Goal: Information Seeking & Learning: Learn about a topic

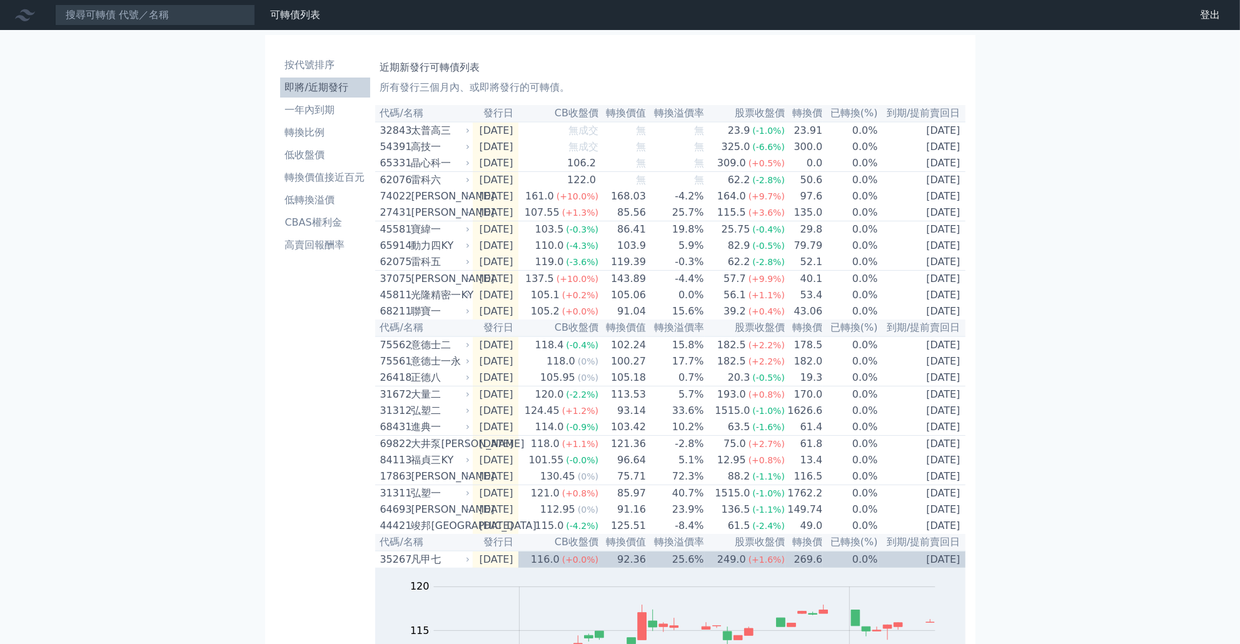
click at [583, 118] on th "CB收盤價" at bounding box center [558, 113] width 81 height 17
click at [332, 186] on link "轉換價值接近百元" at bounding box center [325, 178] width 90 height 20
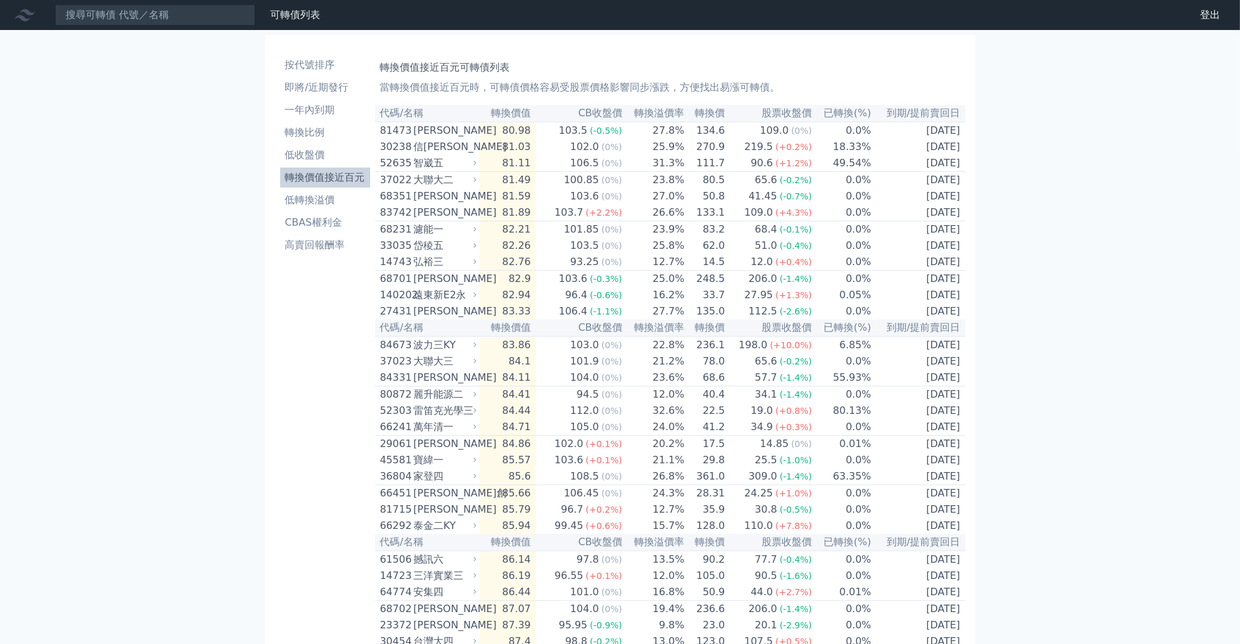
click at [602, 111] on th "CB收盤價" at bounding box center [579, 113] width 87 height 17
click at [331, 163] on link "低收盤價" at bounding box center [325, 155] width 90 height 20
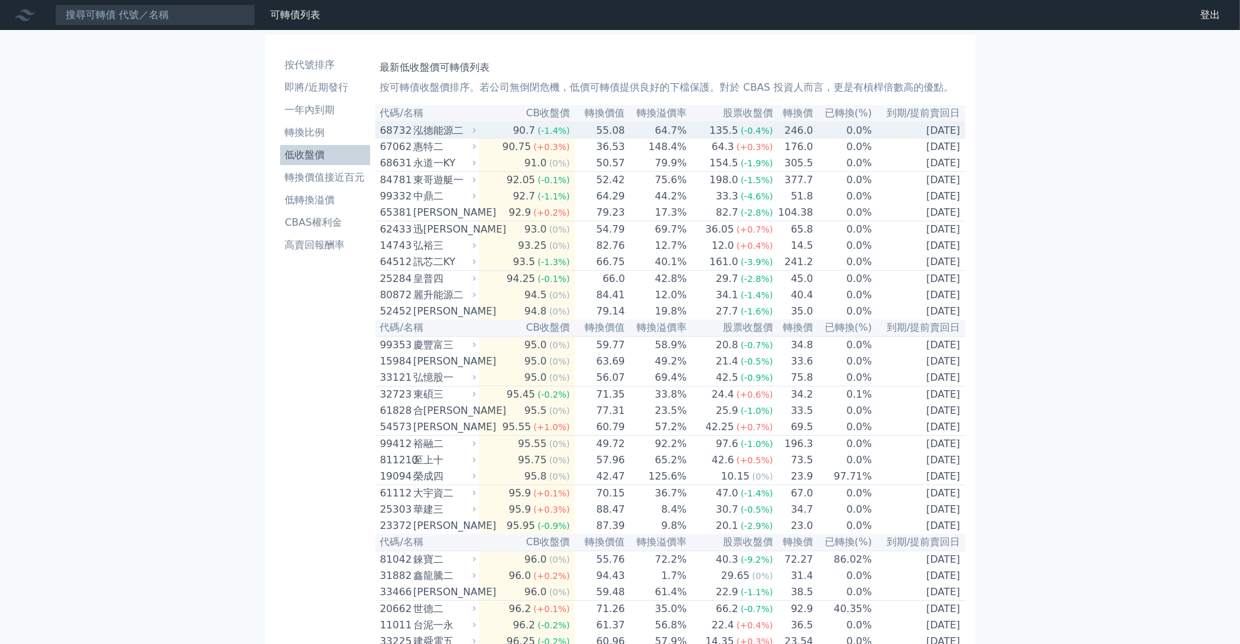
click at [600, 138] on td "55.08" at bounding box center [600, 130] width 51 height 17
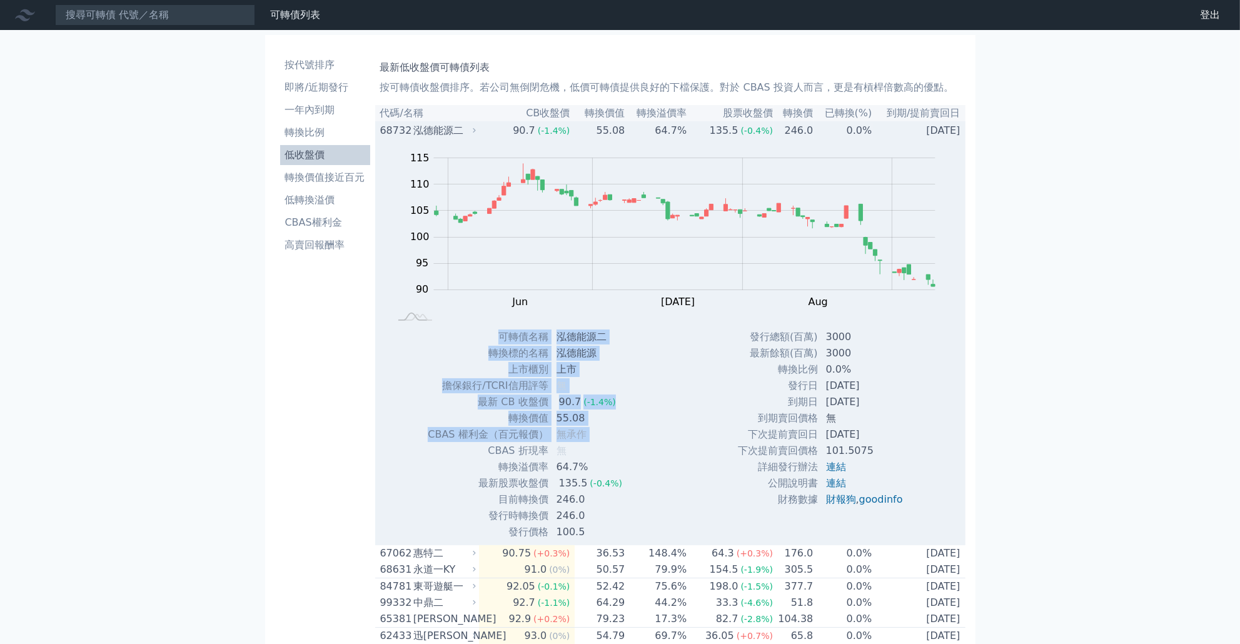
drag, startPoint x: 493, startPoint y: 446, endPoint x: 677, endPoint y: 481, distance: 187.7
click at [677, 481] on div "Zoom Out 100 80 85 90 95 100 105 110 115 120 L May Jun [DATE] Aug Sep Oct 開: 92…" at bounding box center [670, 339] width 590 height 401
click at [678, 482] on div "Zoom Out 100 80 85 90 95 100 105 110 115 120 L May Jun [DATE] Aug Sep Oct 開: 92…" at bounding box center [670, 339] width 590 height 401
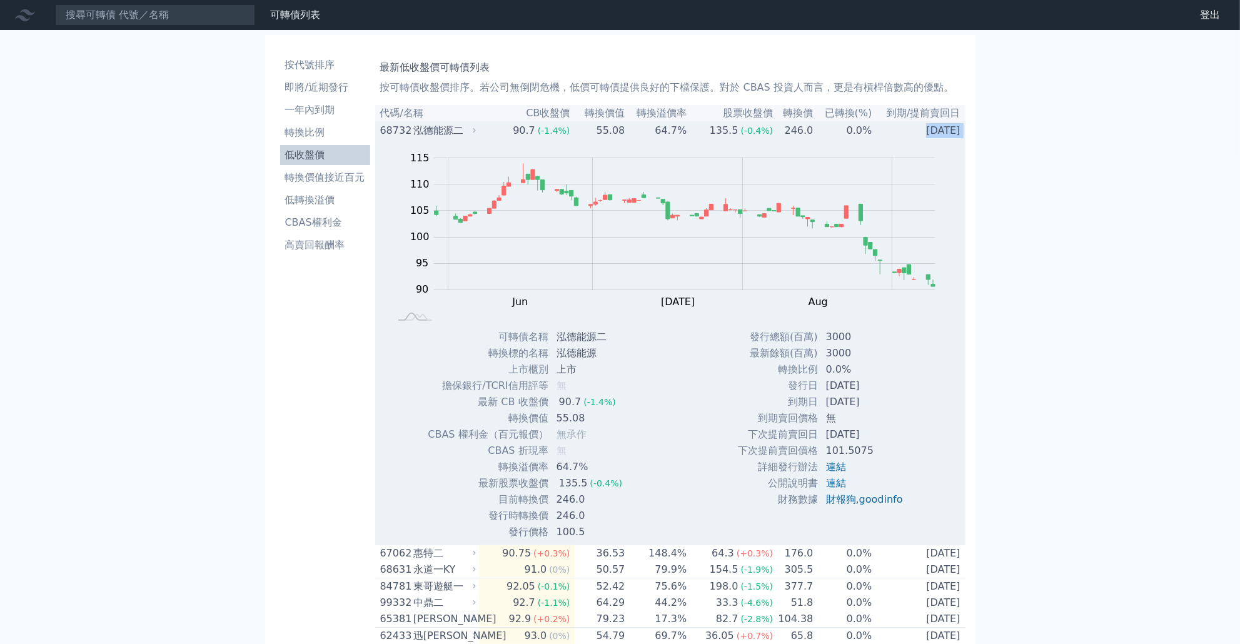
click at [878, 143] on tbody "68732 泓德能源二 90.7 (-1.4%) 55.08 64.7% 135.5 (-0.4%) 246.0 0.0% [DATE] Zoom Out 1…" at bounding box center [670, 333] width 590 height 423
click at [878, 143] on div "Zoom Out 100 80 85 90 95 100 105 110 115 120 L May Jun [DATE] Aug Sep Oct 開: 99…" at bounding box center [670, 234] width 590 height 190
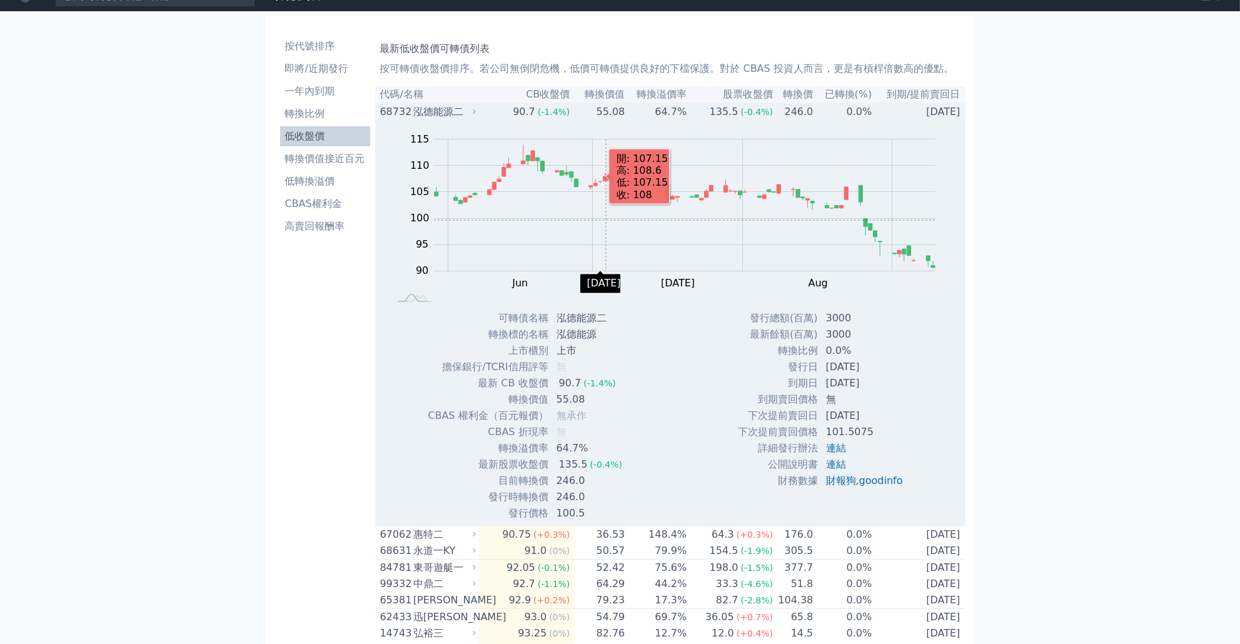
scroll to position [180, 0]
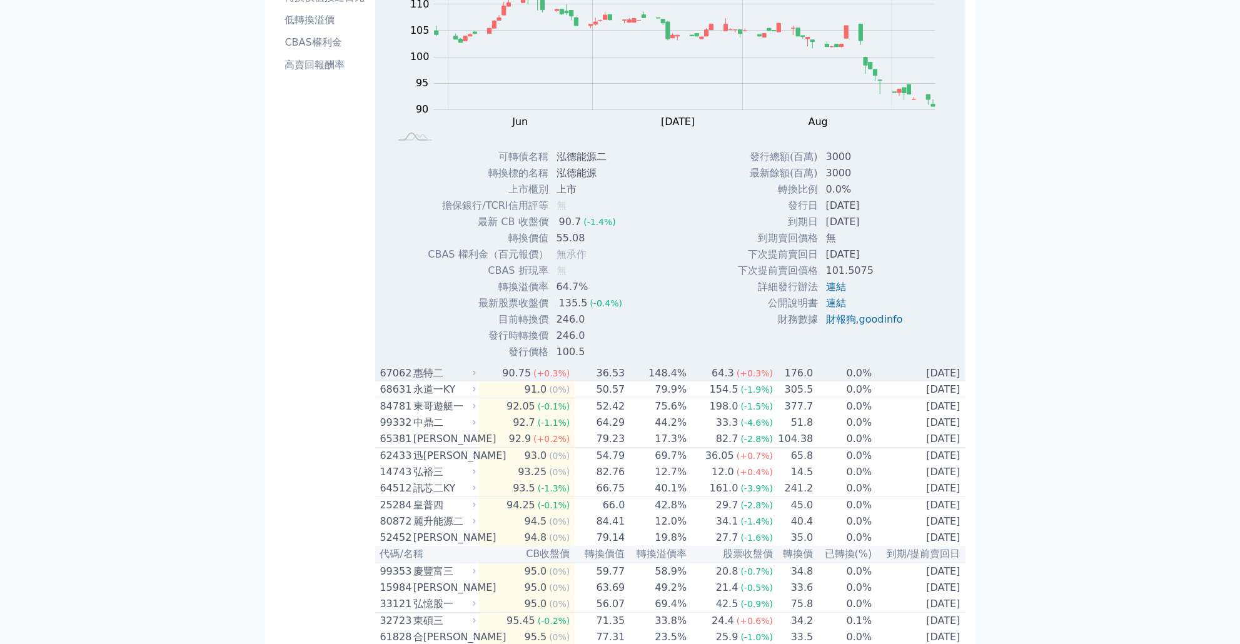
click at [495, 380] on td "90.75 (+0.3%)" at bounding box center [527, 373] width 96 height 16
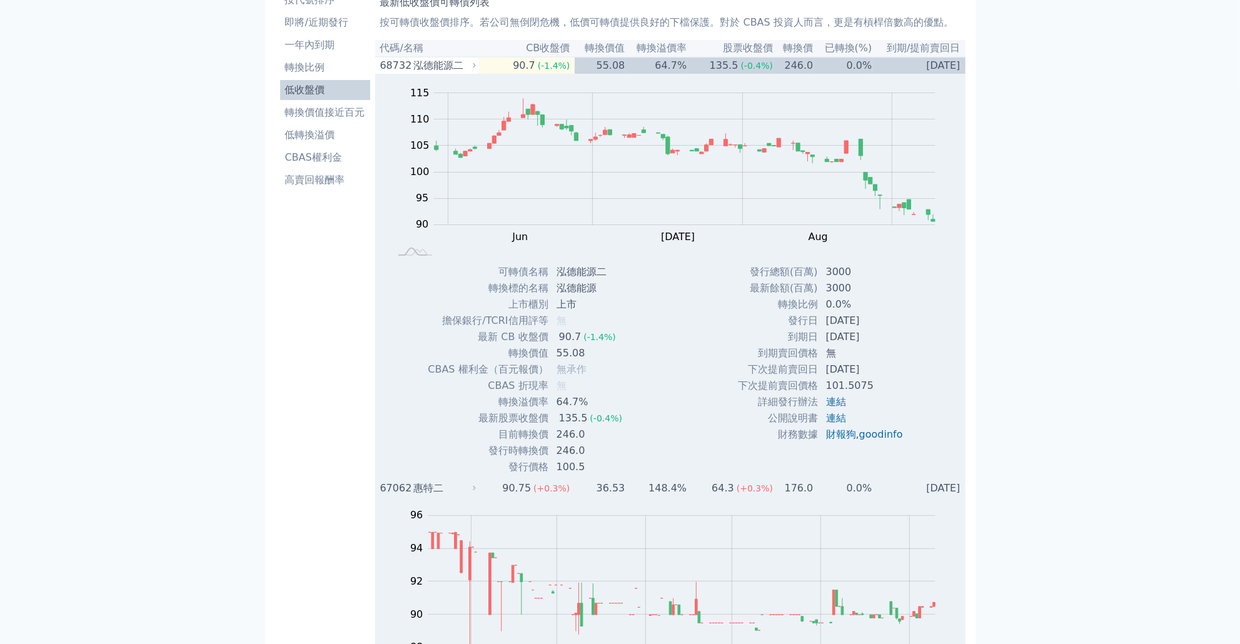
scroll to position [0, 0]
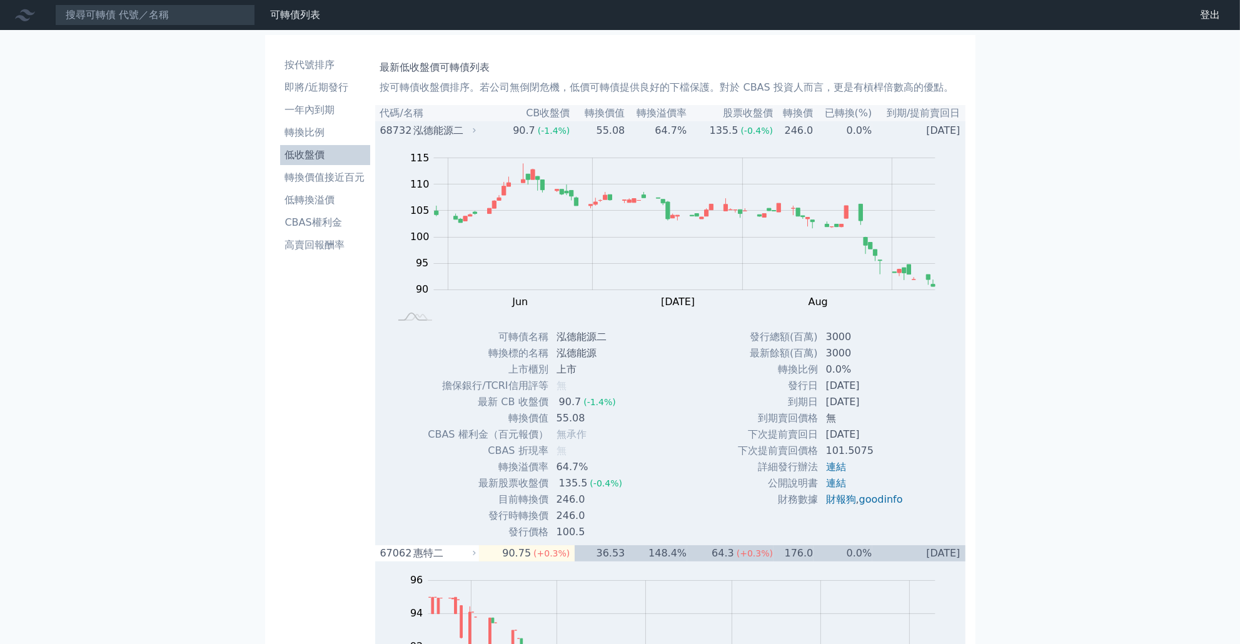
click at [590, 130] on td "55.08" at bounding box center [600, 130] width 51 height 17
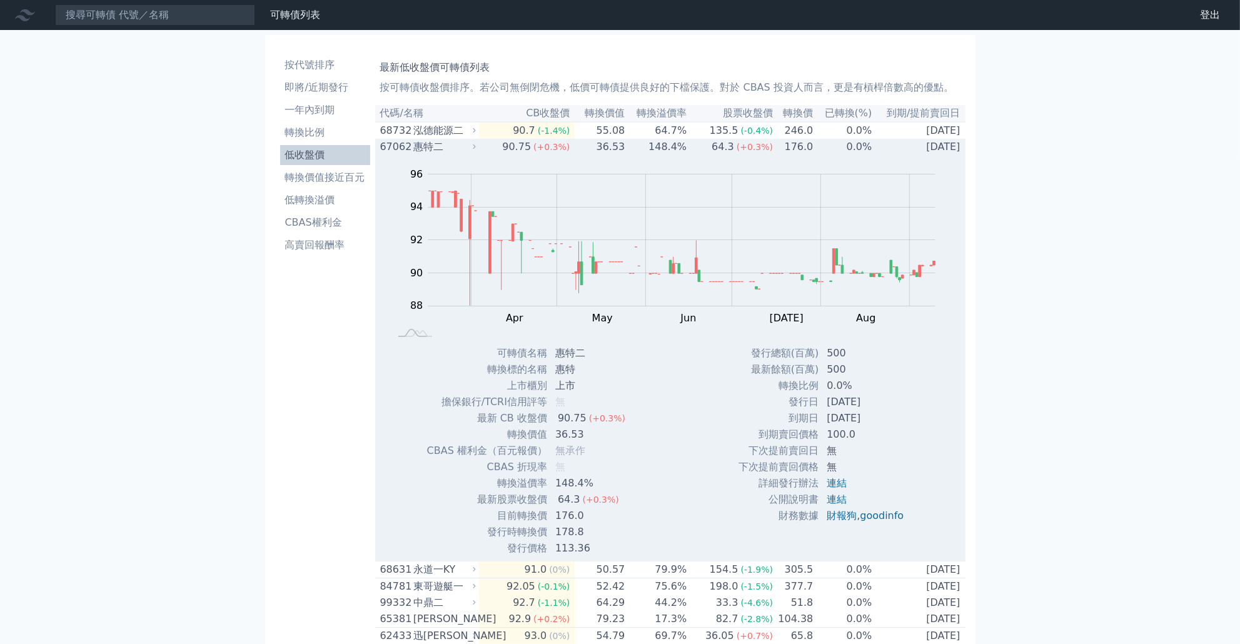
click at [593, 151] on td "36.53" at bounding box center [600, 147] width 51 height 16
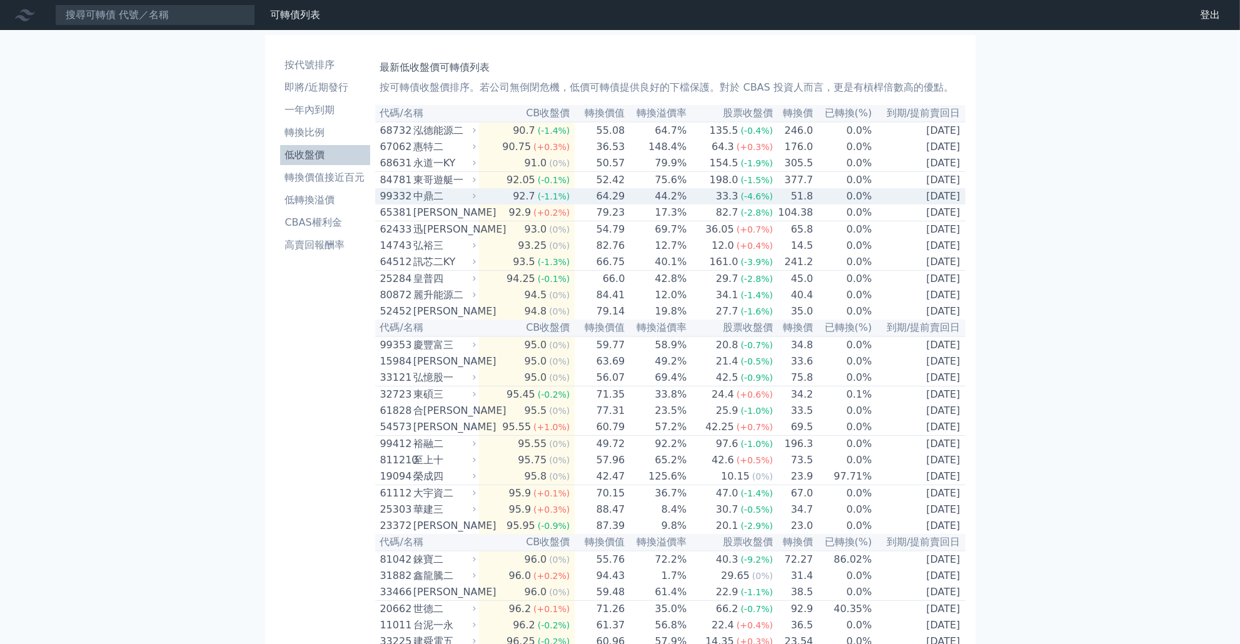
click at [640, 204] on td "44.2%" at bounding box center [656, 196] width 62 height 16
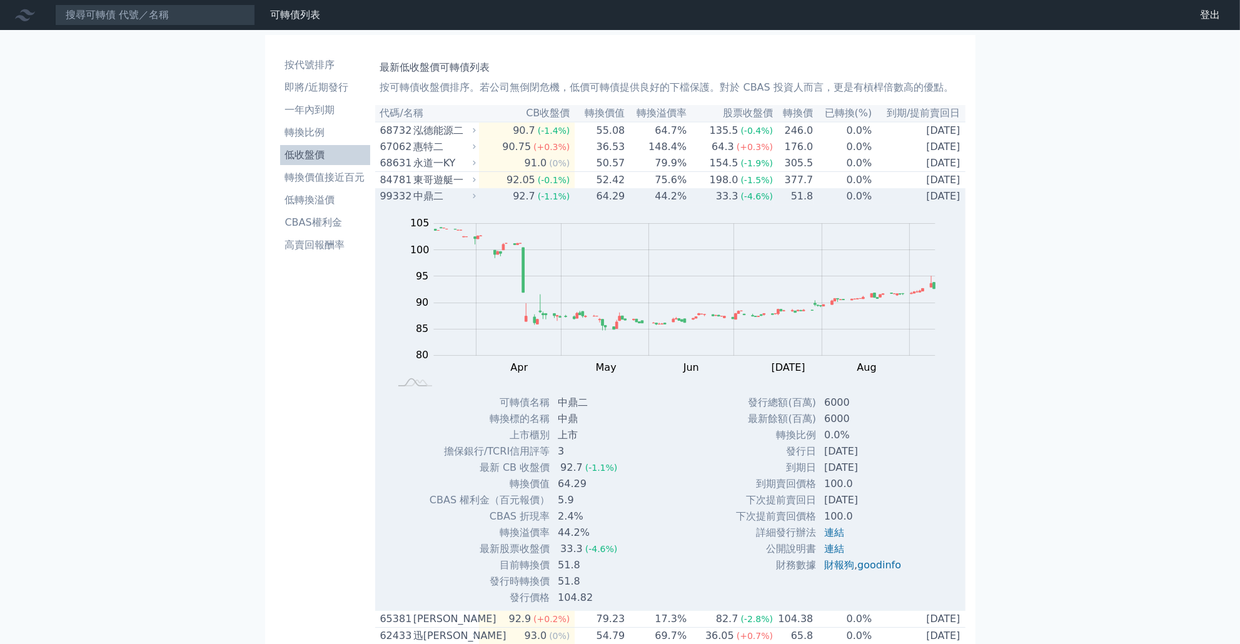
click at [640, 197] on td "44.2%" at bounding box center [656, 196] width 62 height 16
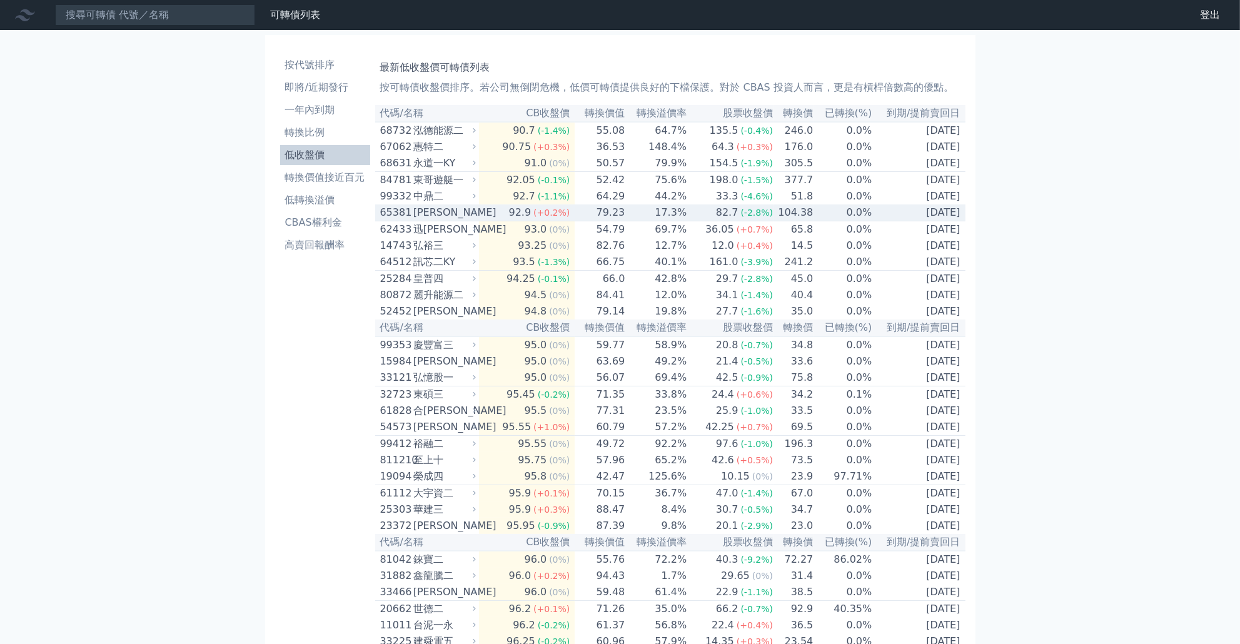
click at [637, 217] on td "17.3%" at bounding box center [656, 212] width 62 height 17
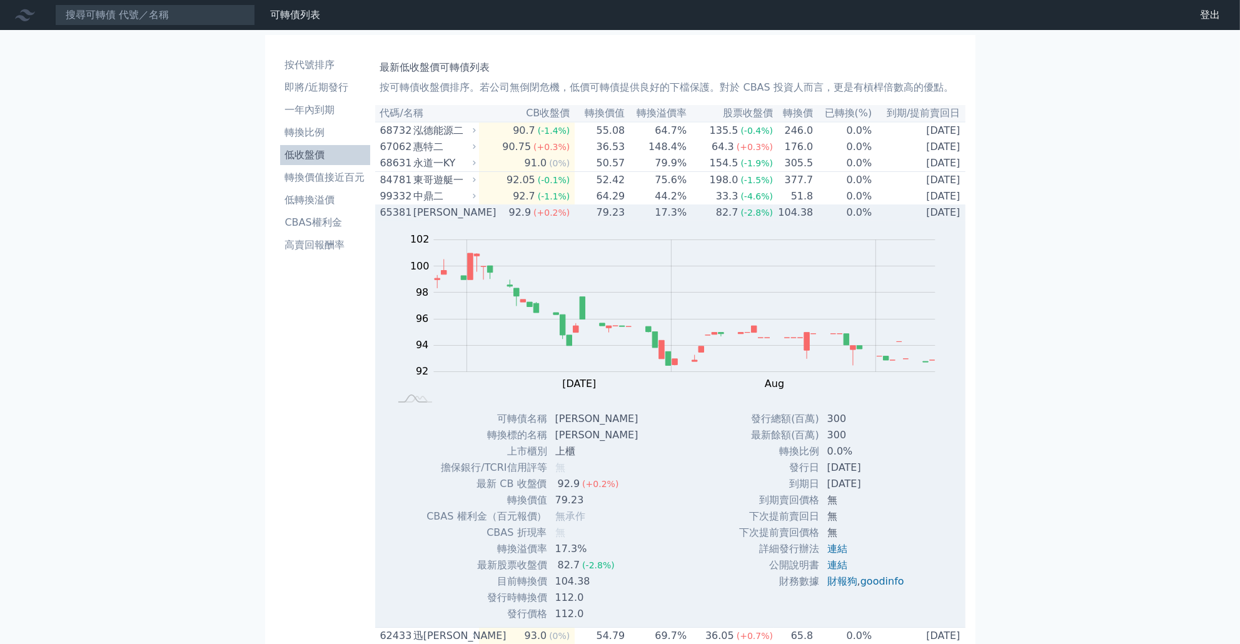
click at [637, 217] on td "17.3%" at bounding box center [656, 212] width 62 height 16
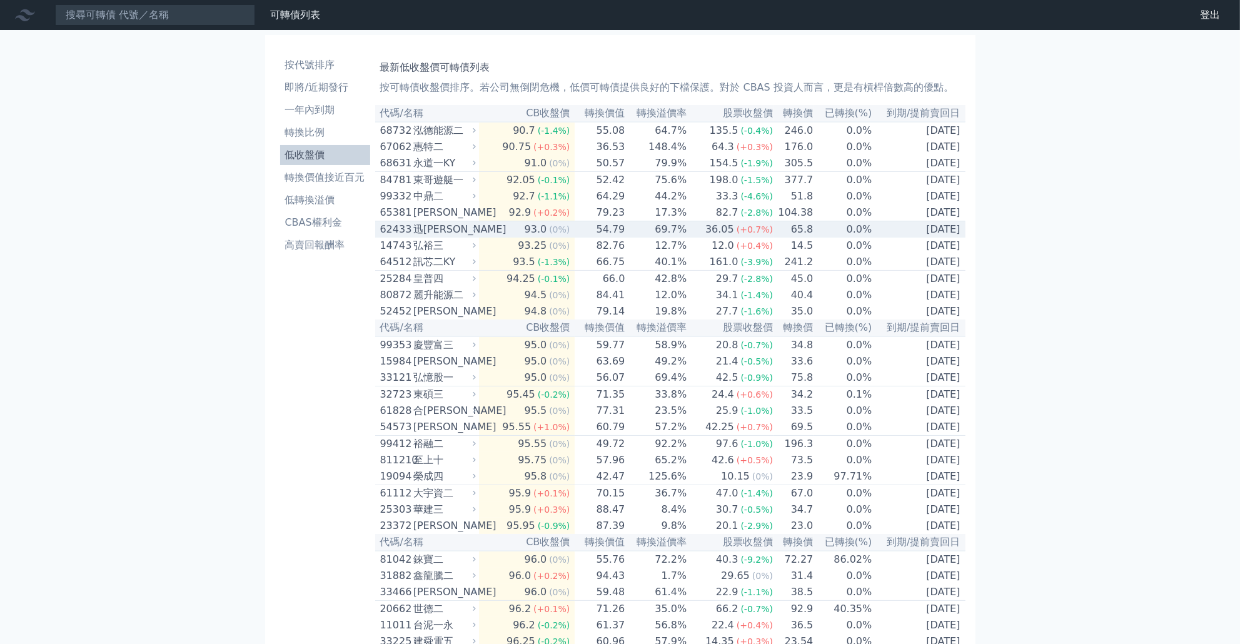
click at [641, 238] on td "69.7%" at bounding box center [656, 229] width 62 height 17
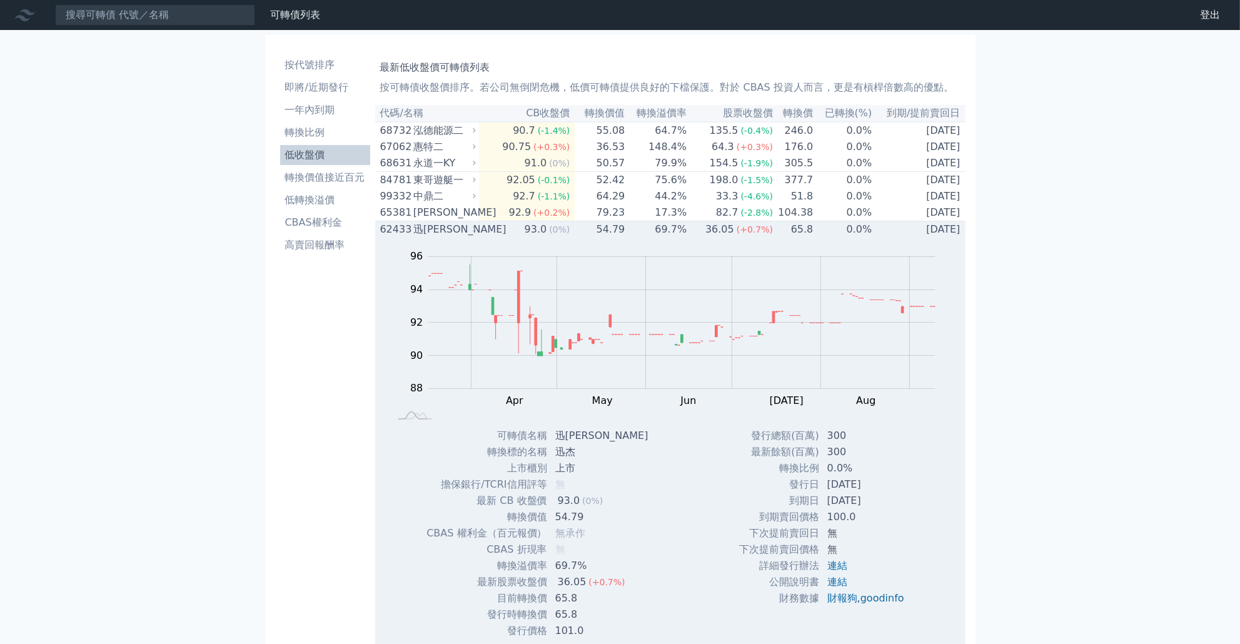
click at [641, 238] on td "69.7%" at bounding box center [656, 229] width 62 height 17
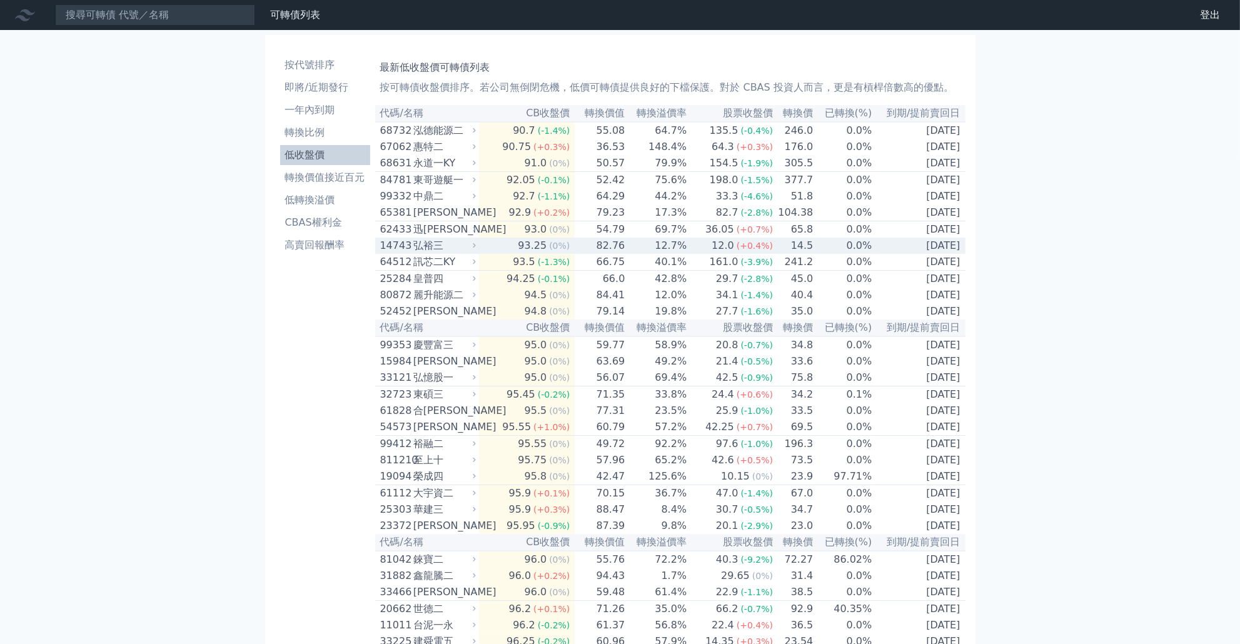
click at [635, 254] on td "12.7%" at bounding box center [656, 246] width 62 height 16
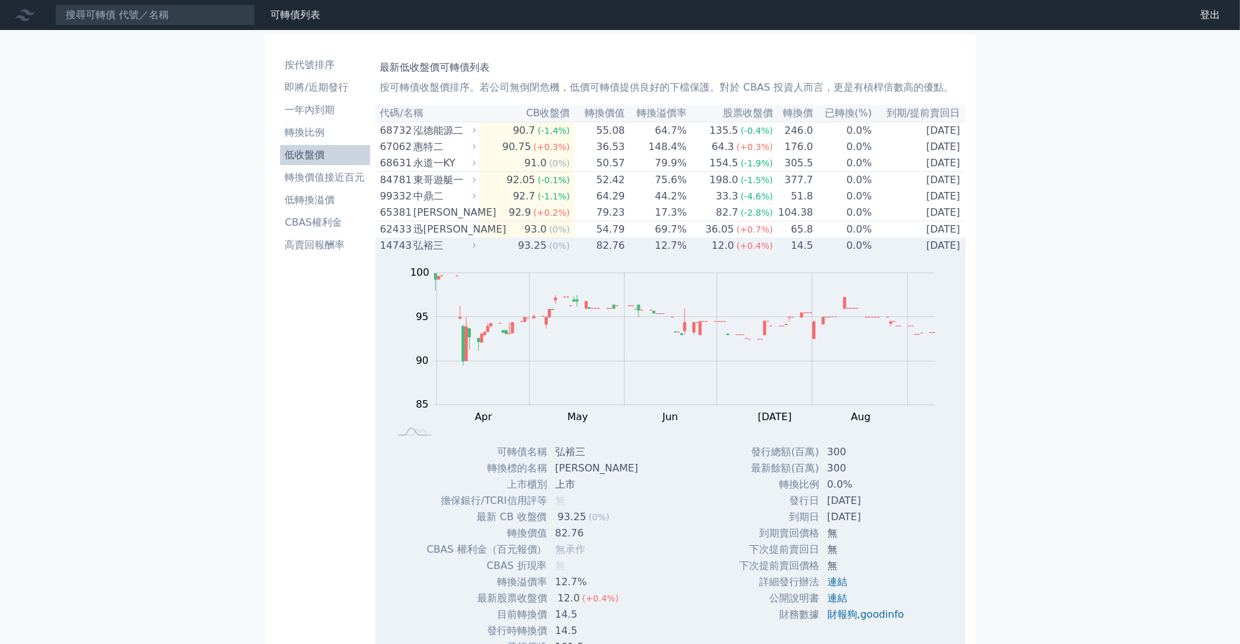
click at [635, 254] on td "12.7%" at bounding box center [656, 246] width 62 height 16
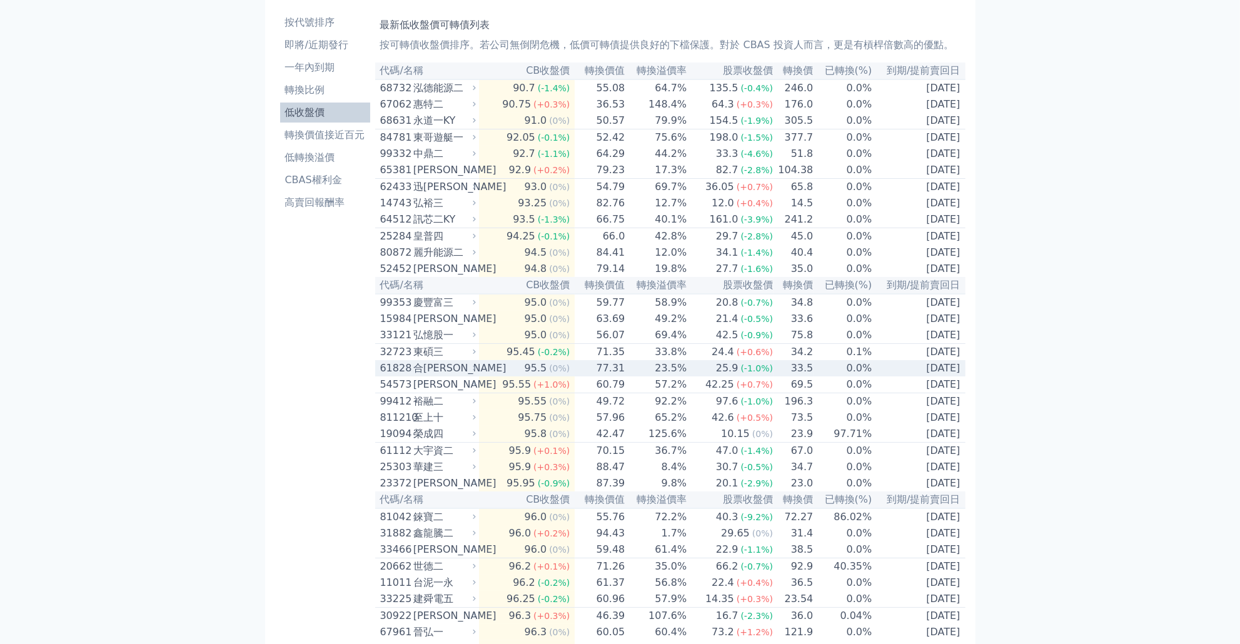
scroll to position [120, 0]
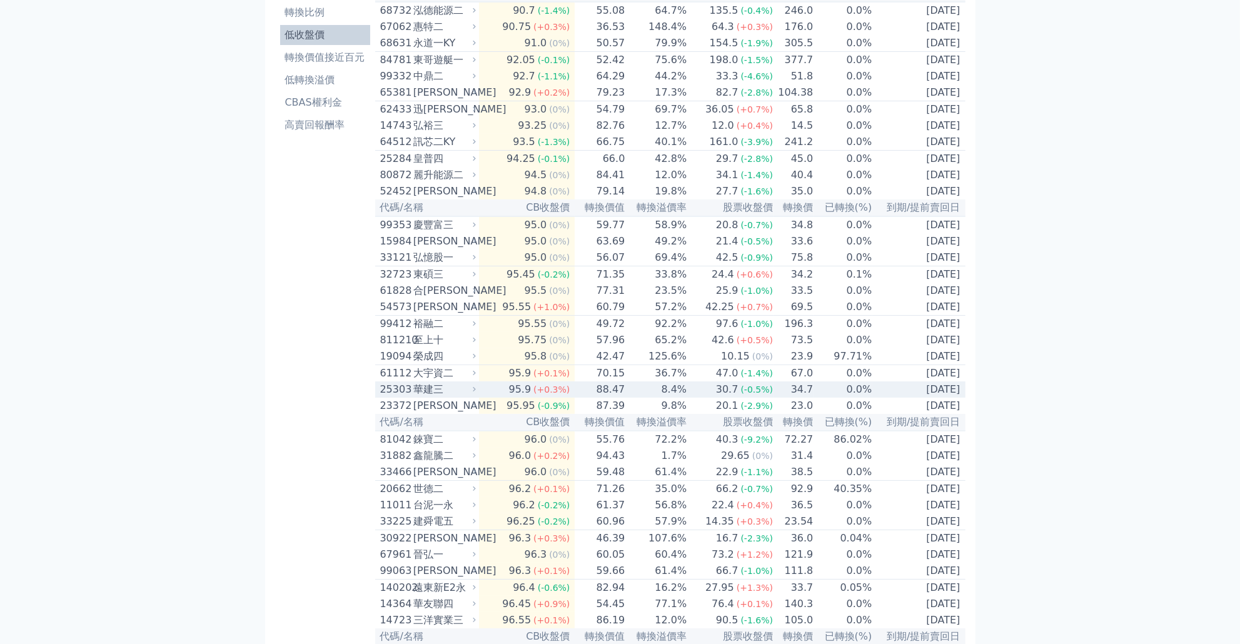
click at [631, 398] on td "8.4%" at bounding box center [656, 389] width 62 height 16
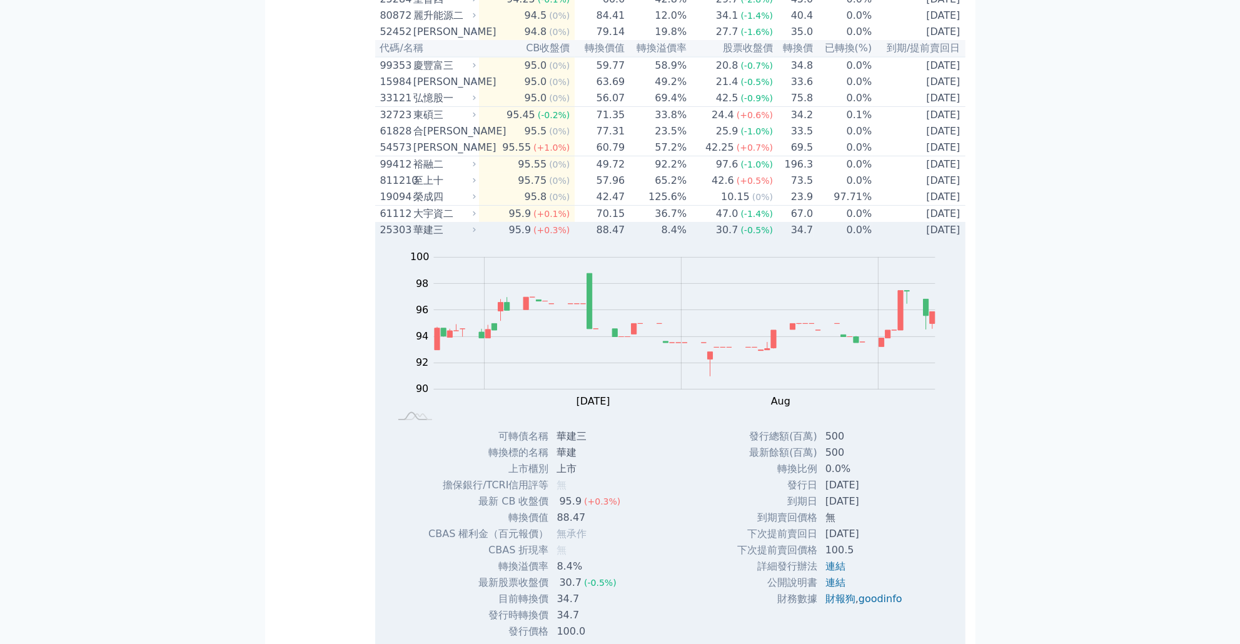
scroll to position [300, 0]
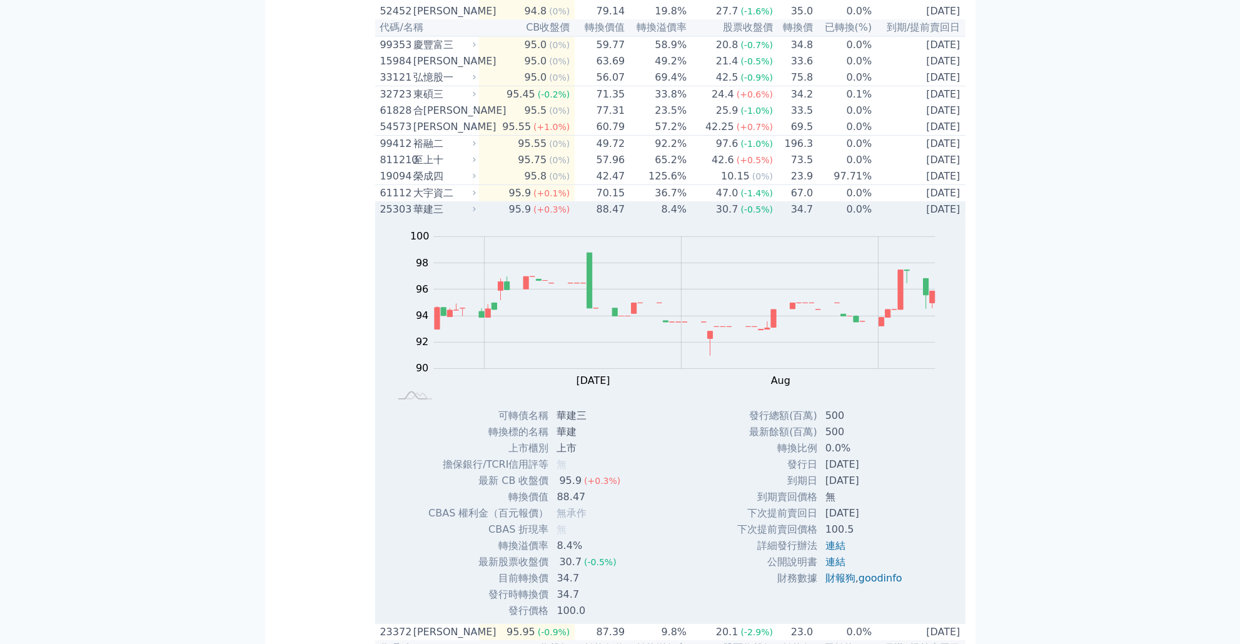
click at [598, 218] on td "88.47" at bounding box center [600, 209] width 51 height 16
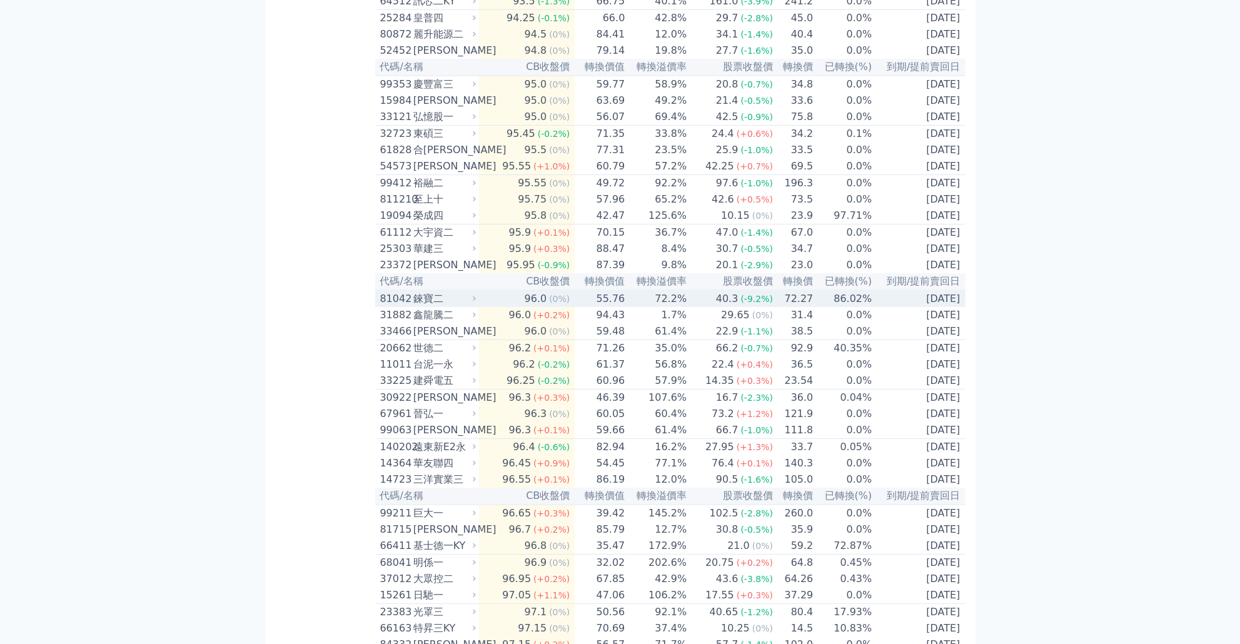
scroll to position [240, 0]
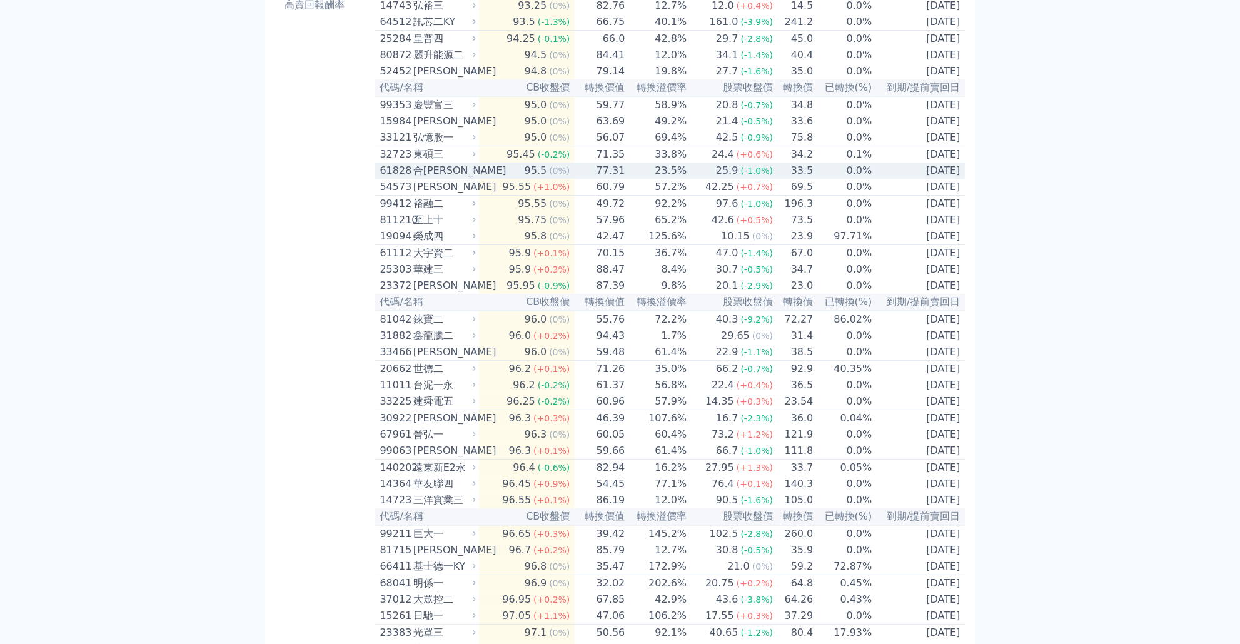
click at [655, 179] on td "23.5%" at bounding box center [656, 171] width 62 height 16
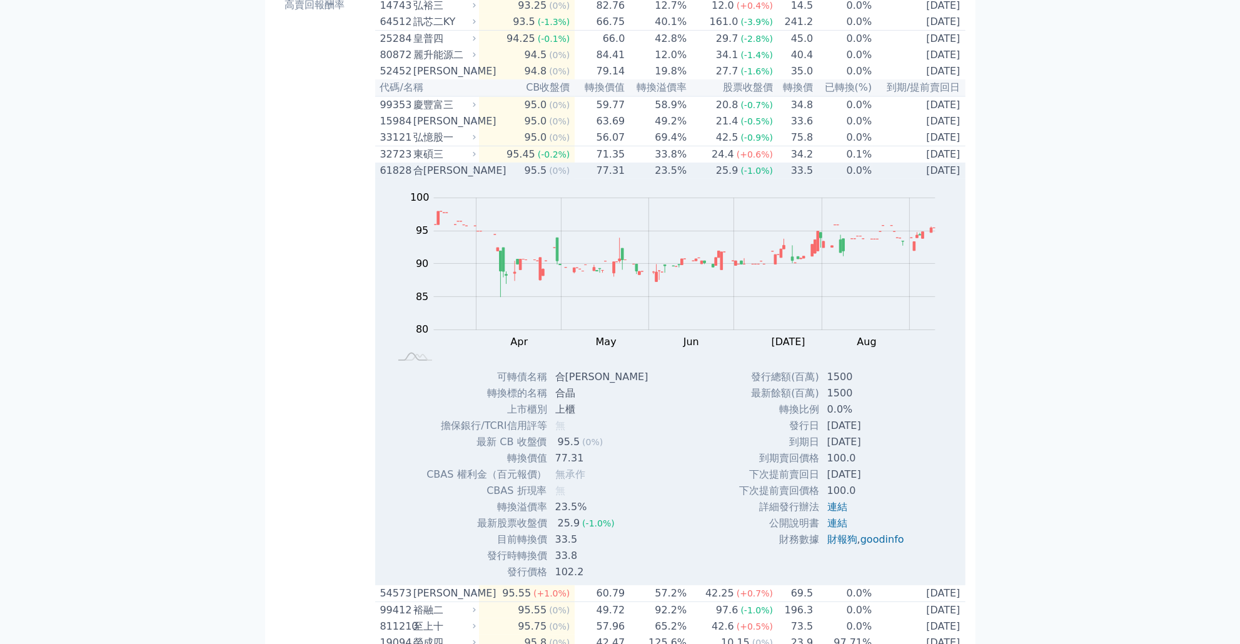
click at [655, 179] on td "23.5%" at bounding box center [656, 171] width 62 height 16
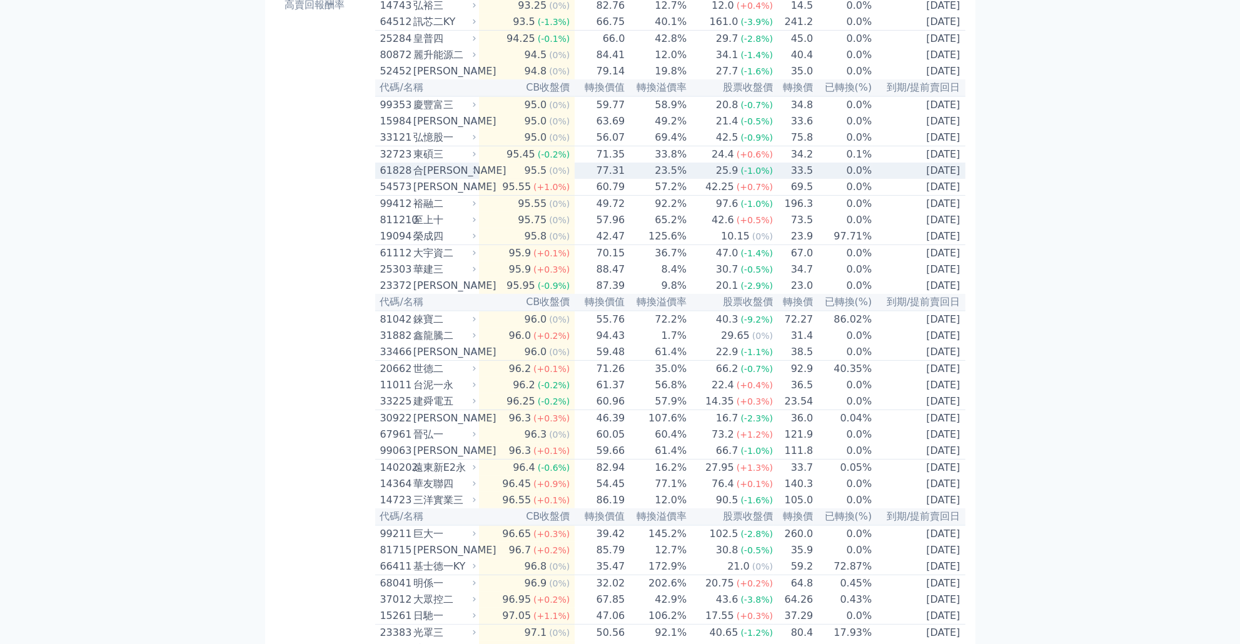
click at [655, 179] on td "23.5%" at bounding box center [656, 171] width 62 height 16
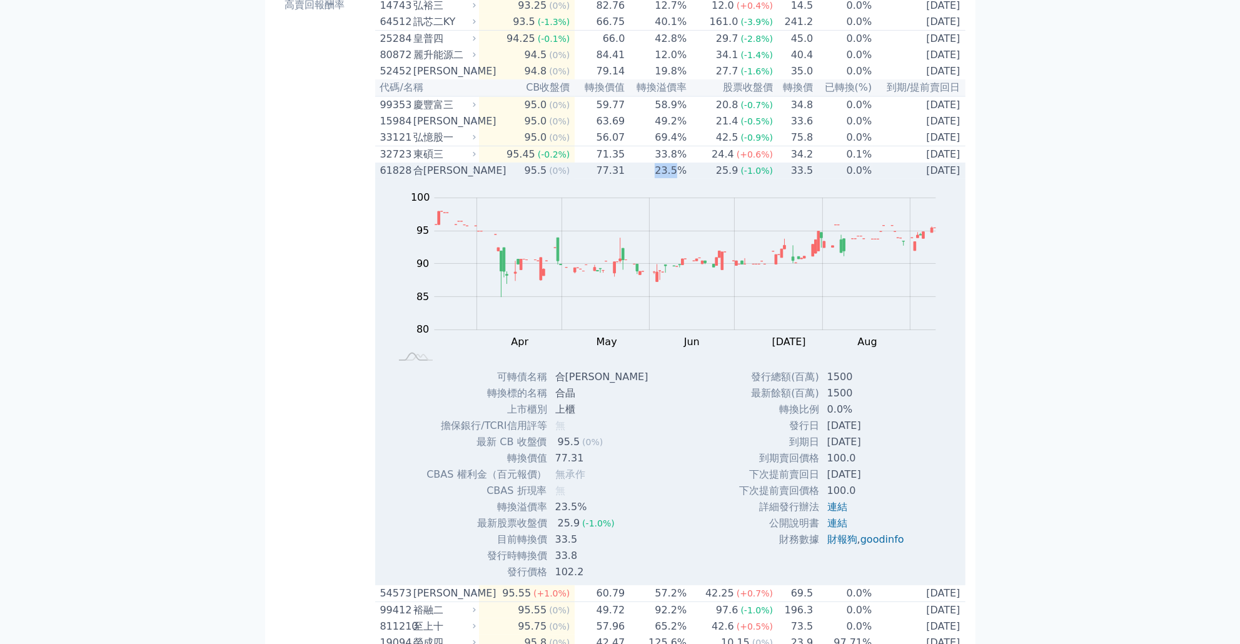
click at [655, 179] on td "23.5%" at bounding box center [656, 171] width 62 height 16
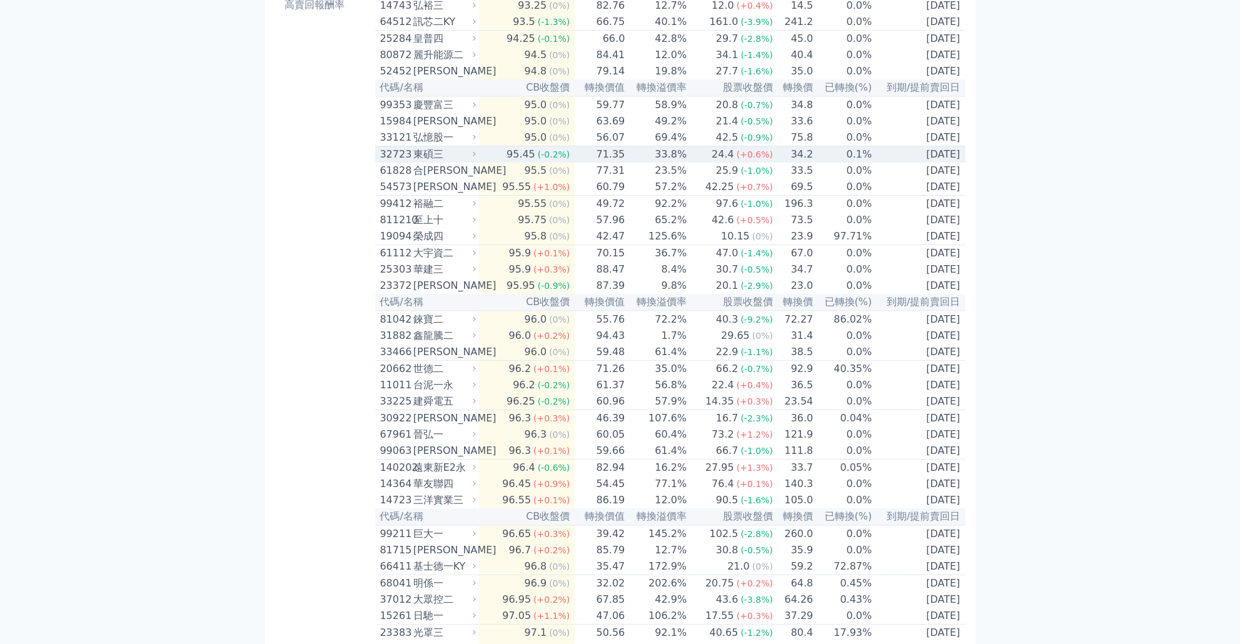
click at [653, 146] on td "69.4%" at bounding box center [656, 137] width 62 height 17
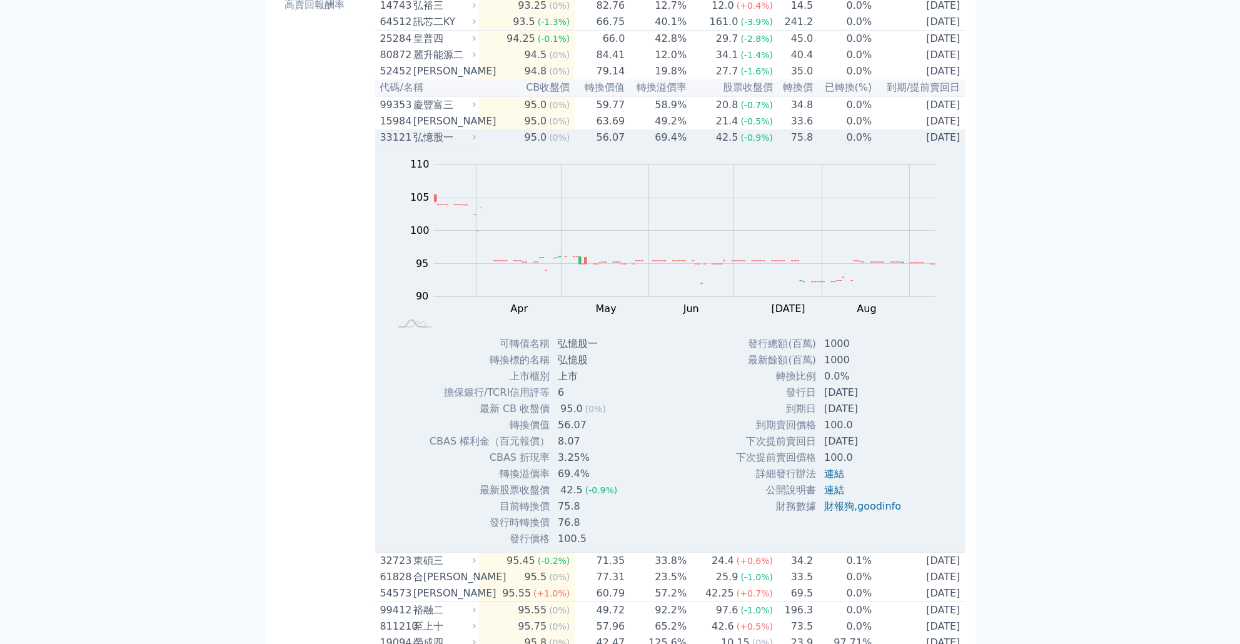
click at [652, 146] on td "69.4%" at bounding box center [656, 137] width 62 height 16
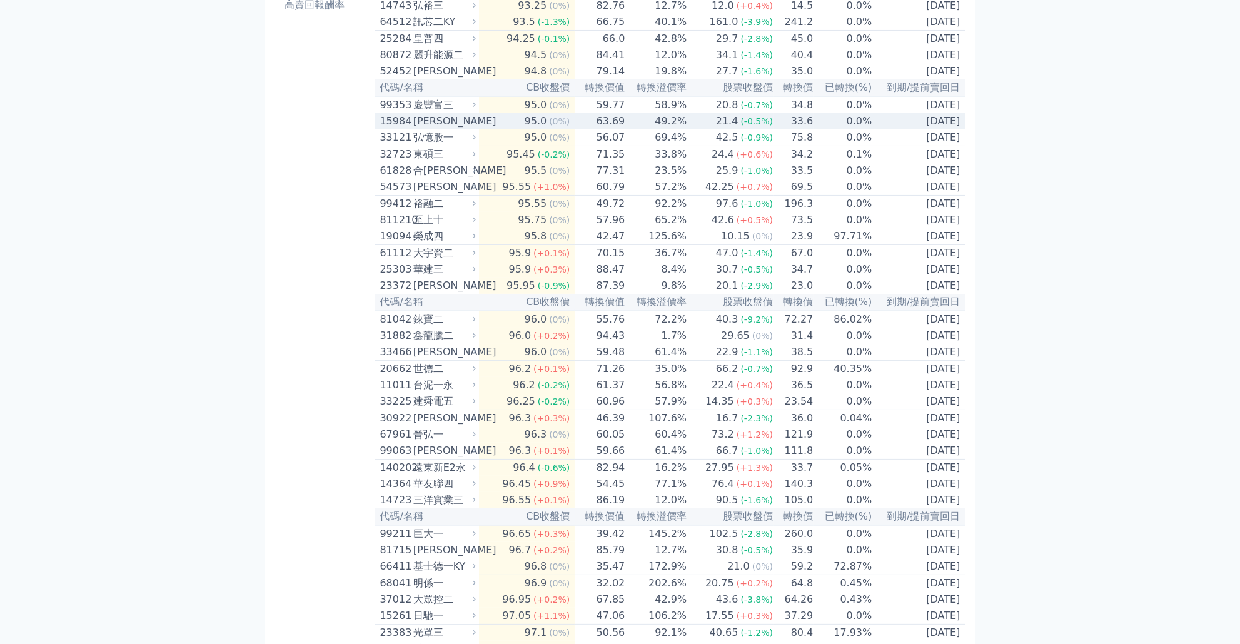
click at [658, 129] on td "49.2%" at bounding box center [656, 121] width 62 height 16
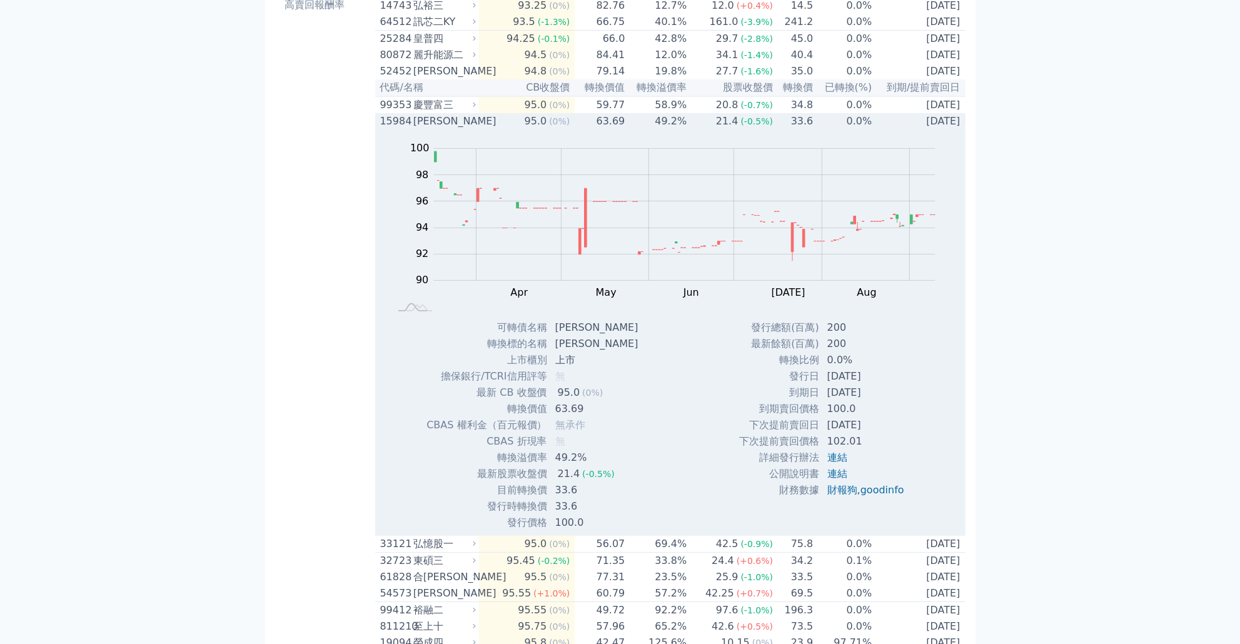
click at [658, 129] on td "49.2%" at bounding box center [656, 121] width 62 height 16
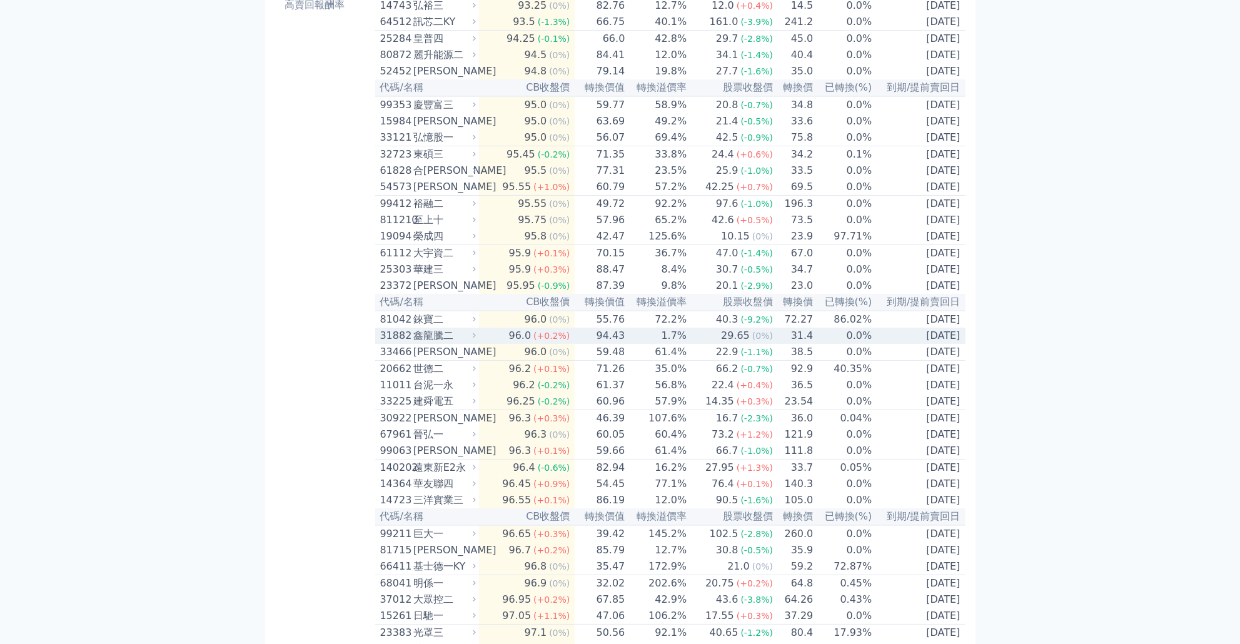
click at [646, 344] on td "1.7%" at bounding box center [656, 336] width 62 height 16
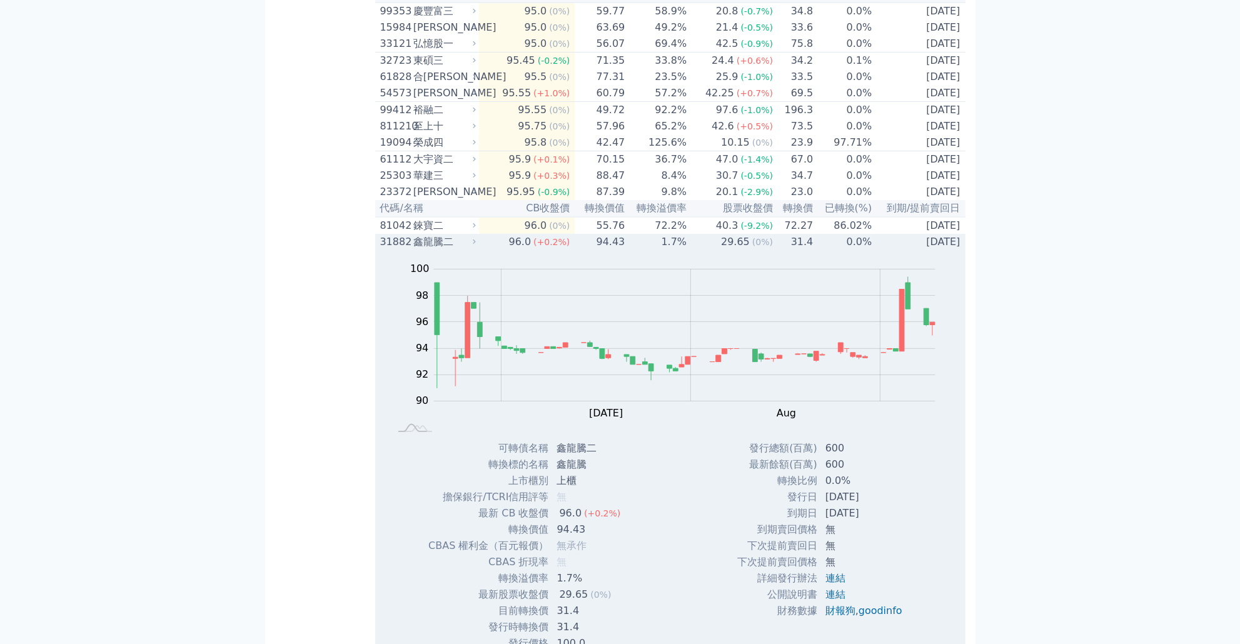
scroll to position [360, 0]
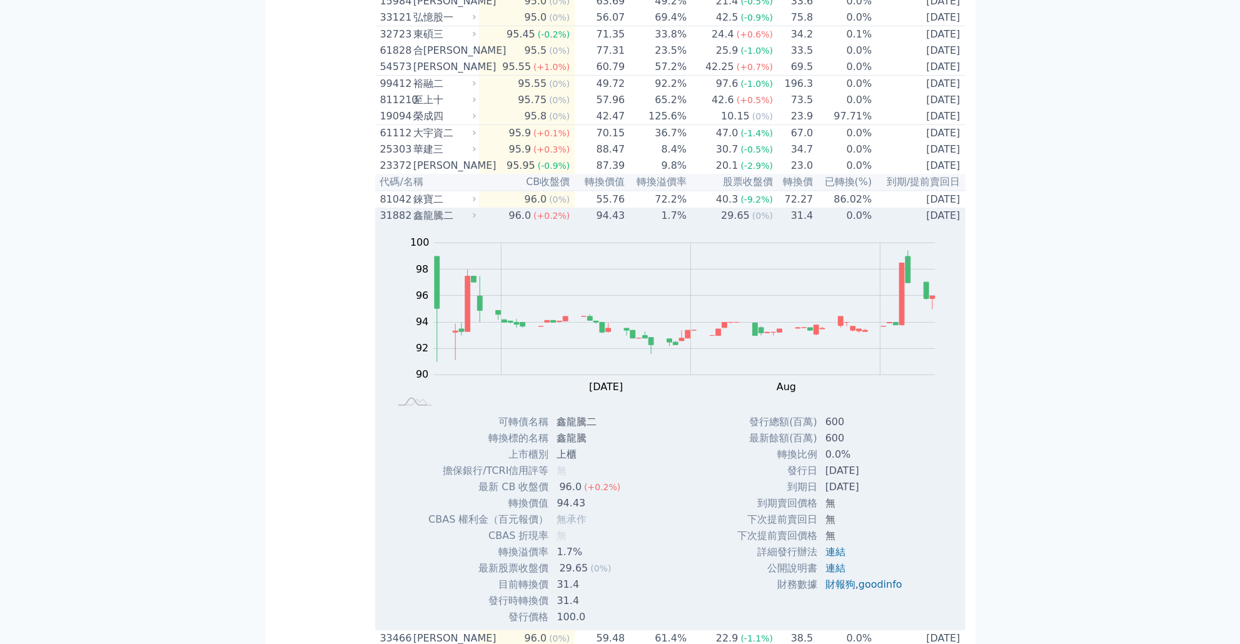
click at [599, 224] on td "94.43" at bounding box center [600, 216] width 51 height 16
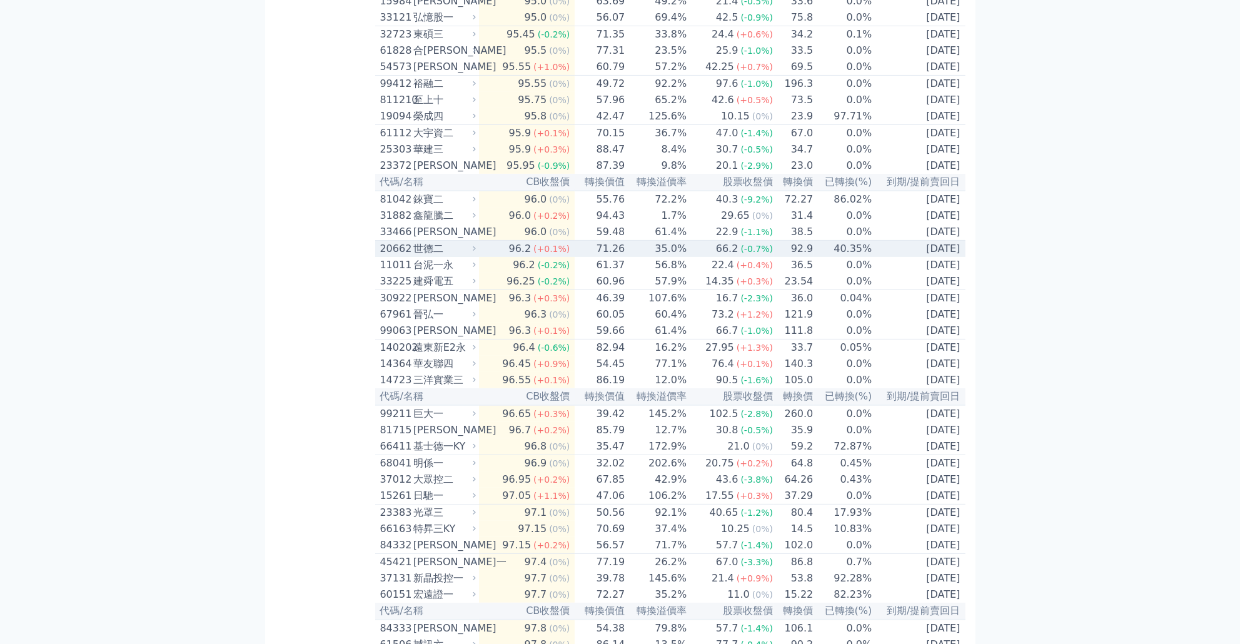
click at [623, 258] on td "71.26" at bounding box center [600, 249] width 51 height 17
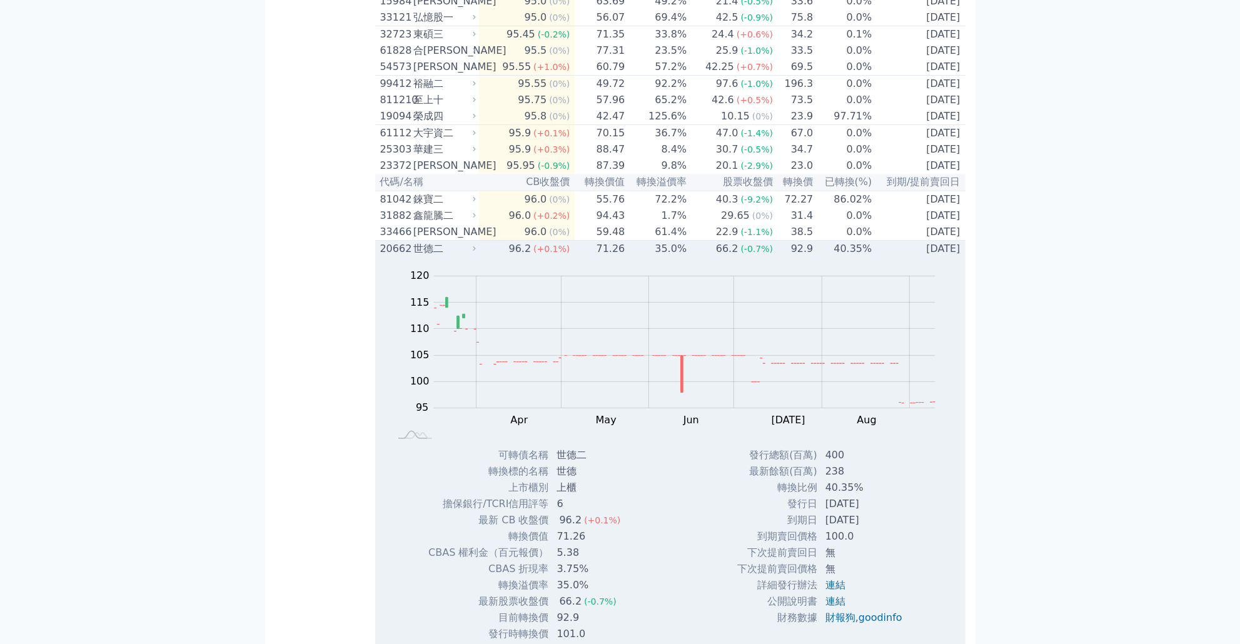
click at [623, 258] on td "71.26" at bounding box center [600, 249] width 51 height 17
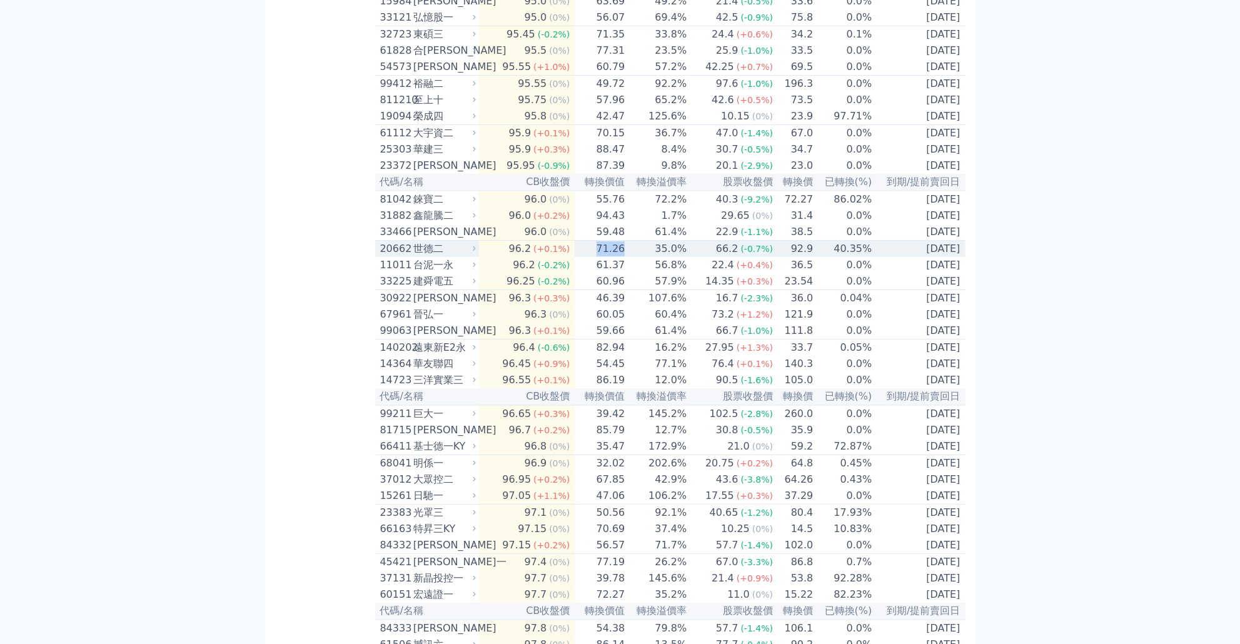
click at [623, 258] on td "71.26" at bounding box center [600, 249] width 51 height 17
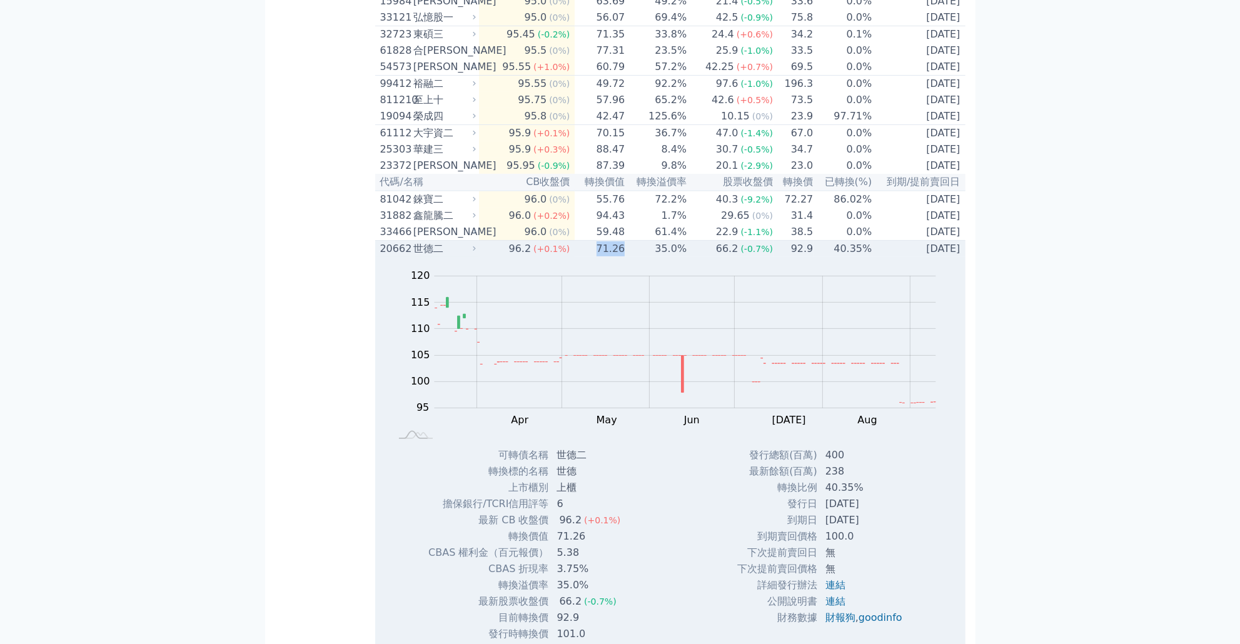
click at [623, 258] on td "71.26" at bounding box center [600, 249] width 51 height 17
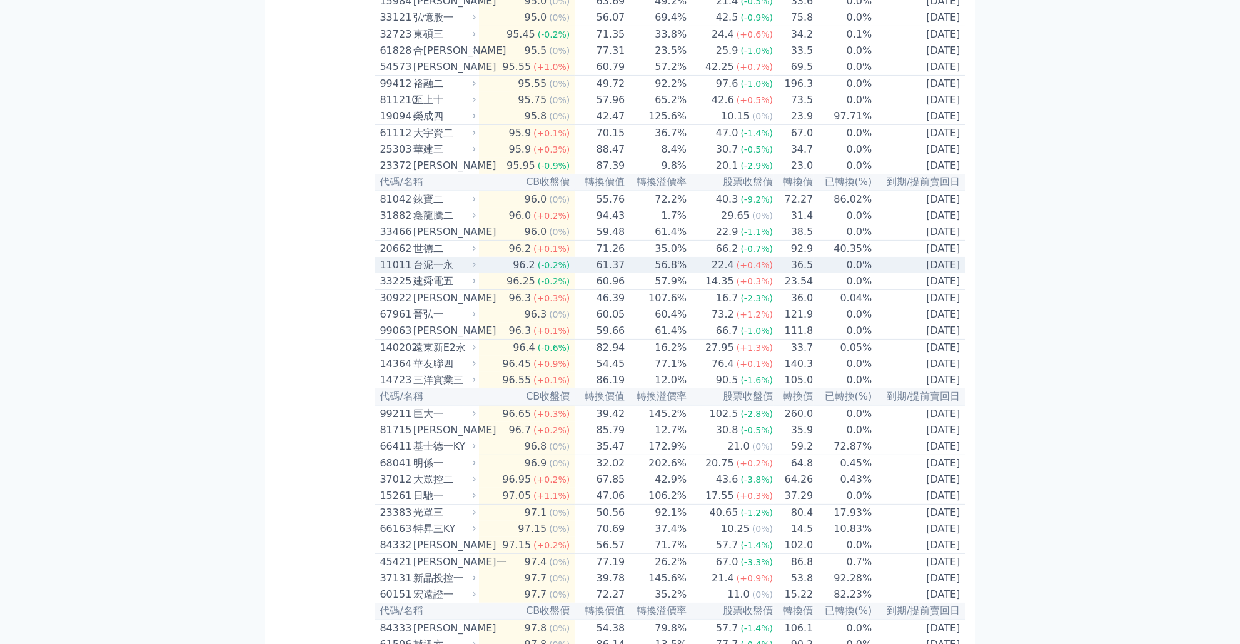
click at [633, 273] on td "56.8%" at bounding box center [656, 265] width 62 height 16
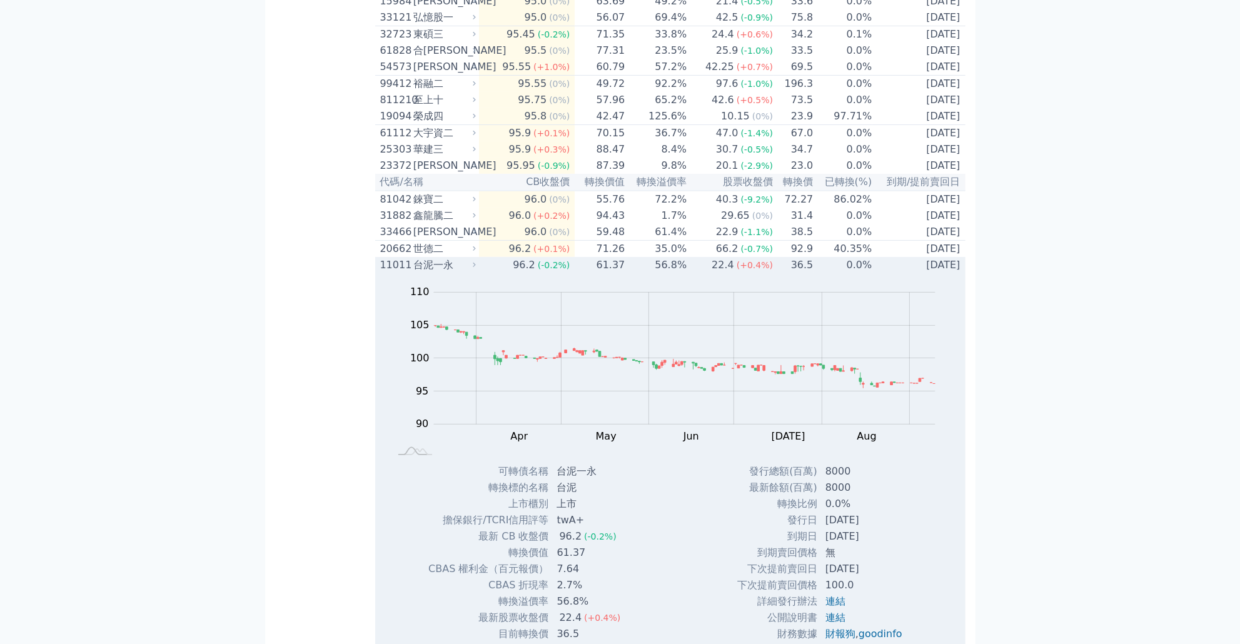
click at [633, 273] on td "56.8%" at bounding box center [656, 265] width 62 height 16
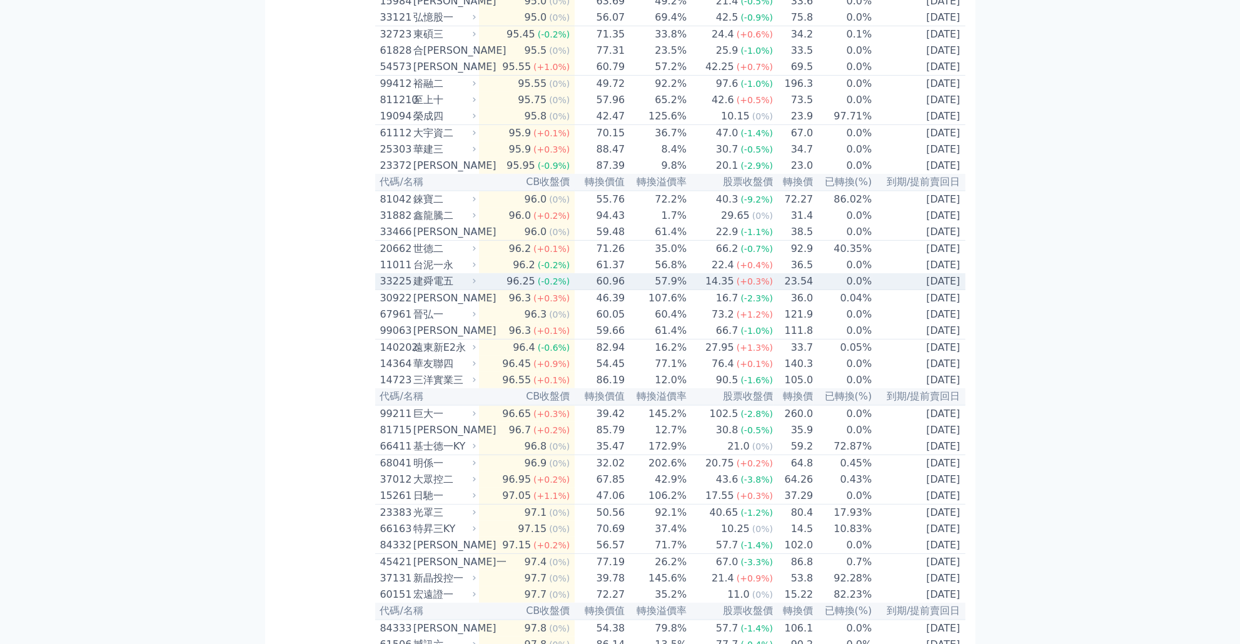
click at [630, 290] on td "57.9%" at bounding box center [656, 281] width 62 height 17
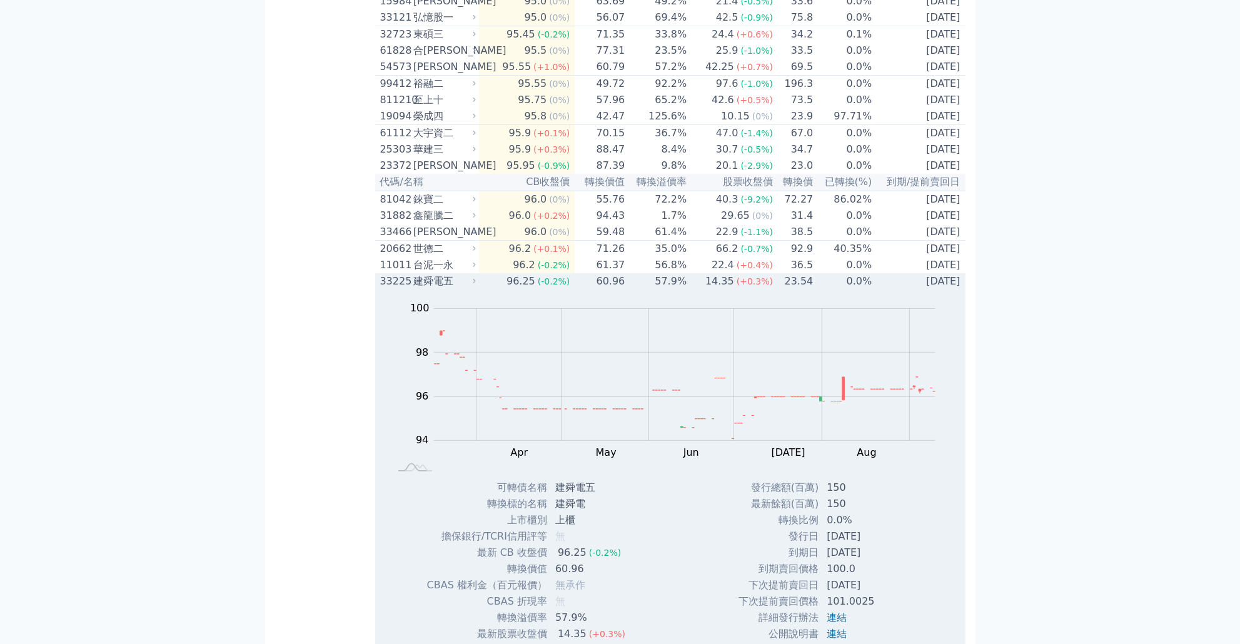
click at [630, 289] on td "57.9%" at bounding box center [656, 281] width 62 height 16
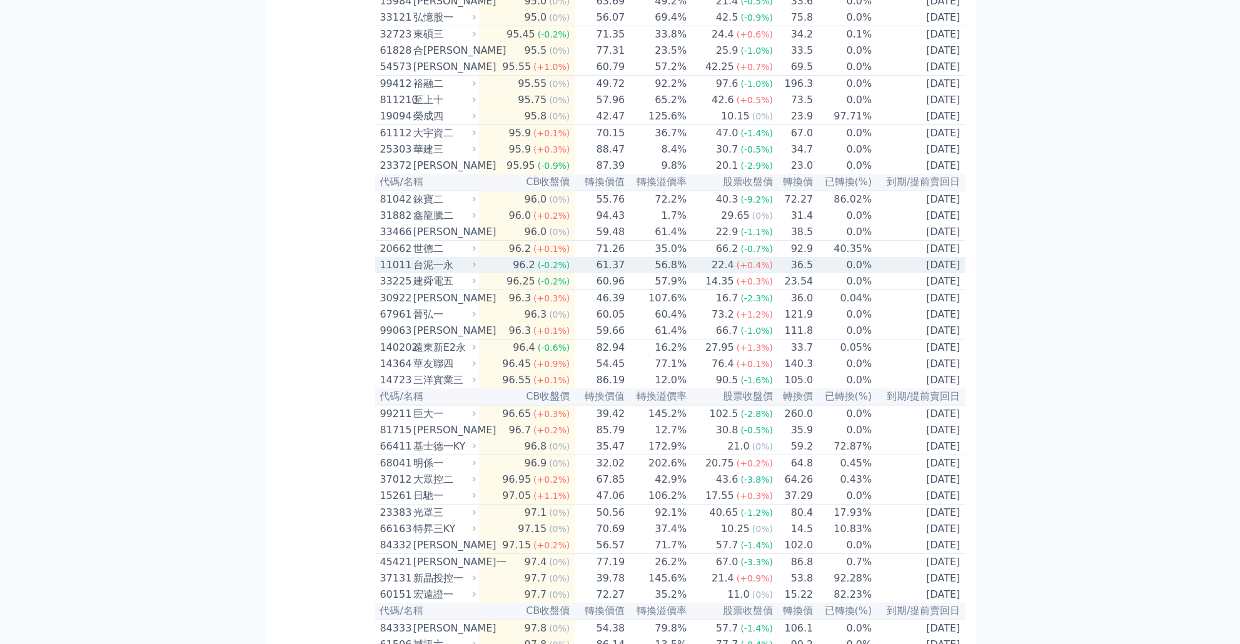
click at [634, 273] on td "56.8%" at bounding box center [656, 265] width 62 height 16
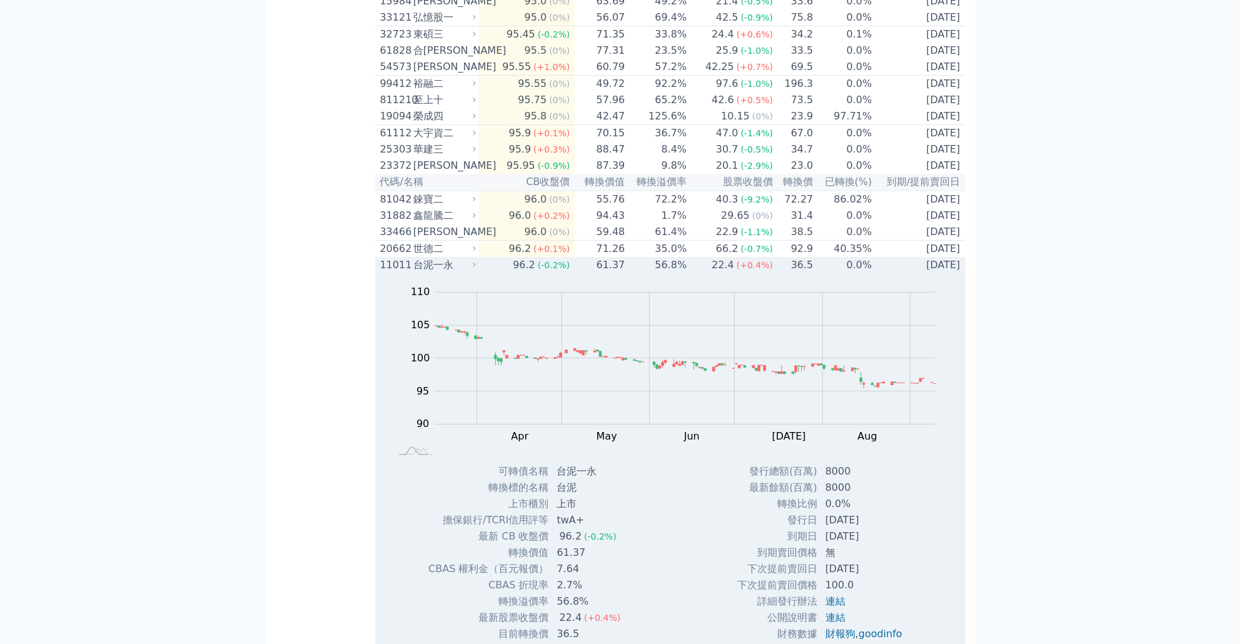
scroll to position [420, 0]
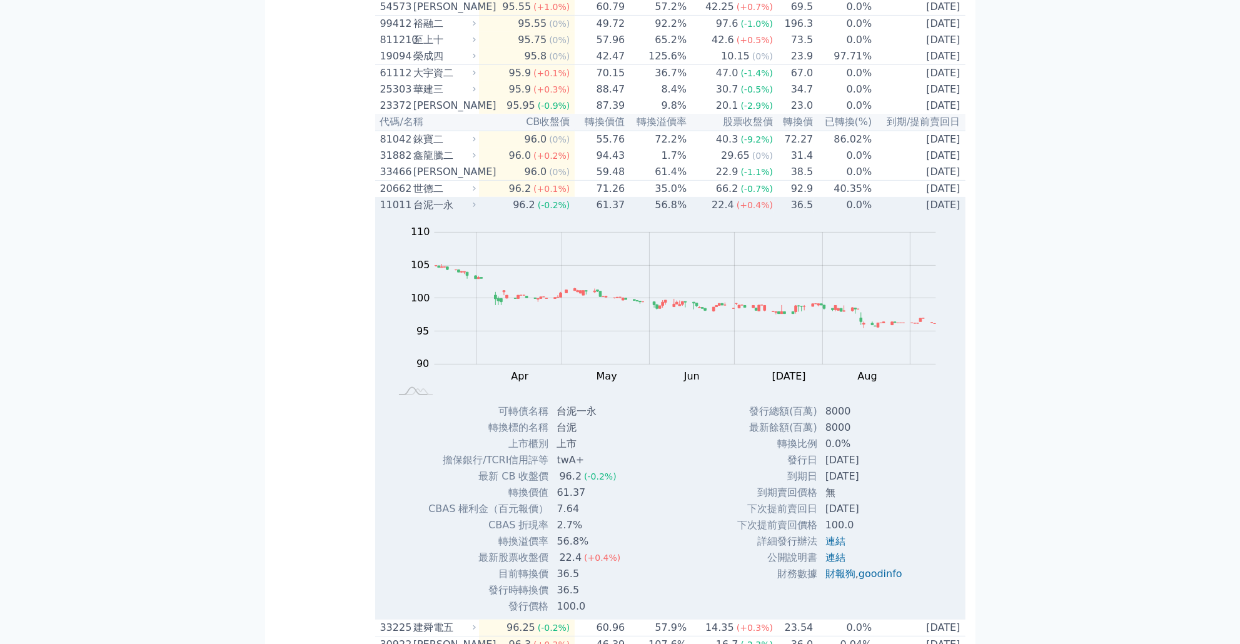
click at [636, 213] on td "56.8%" at bounding box center [656, 205] width 62 height 16
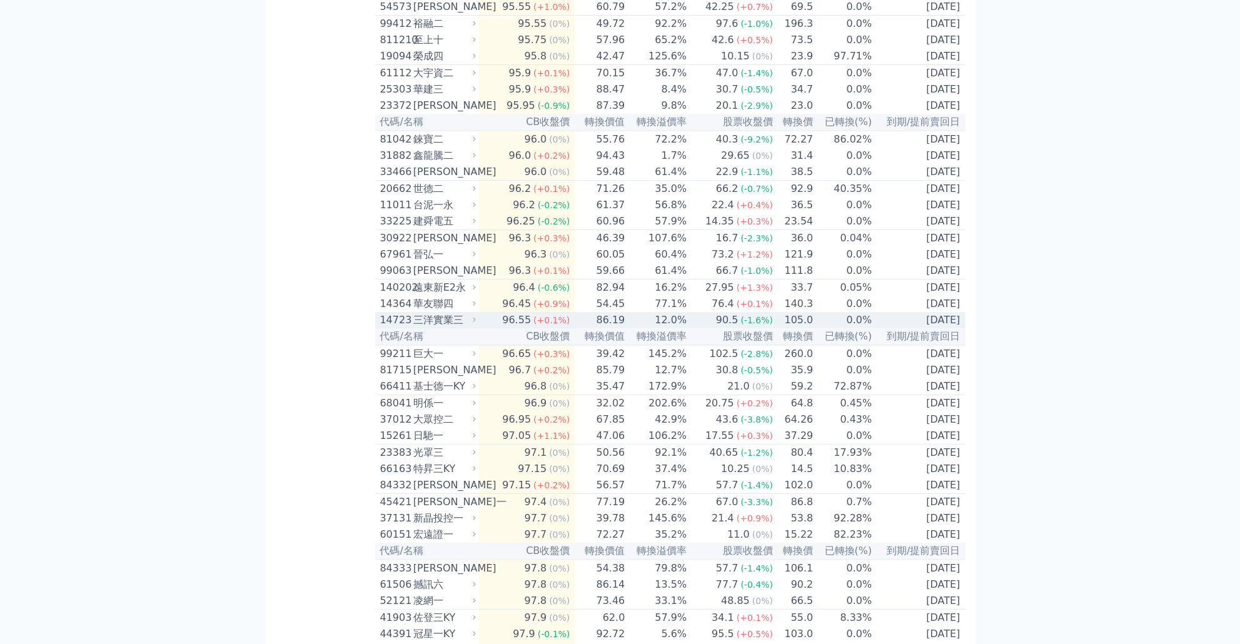
click at [665, 328] on td "12.0%" at bounding box center [656, 320] width 62 height 16
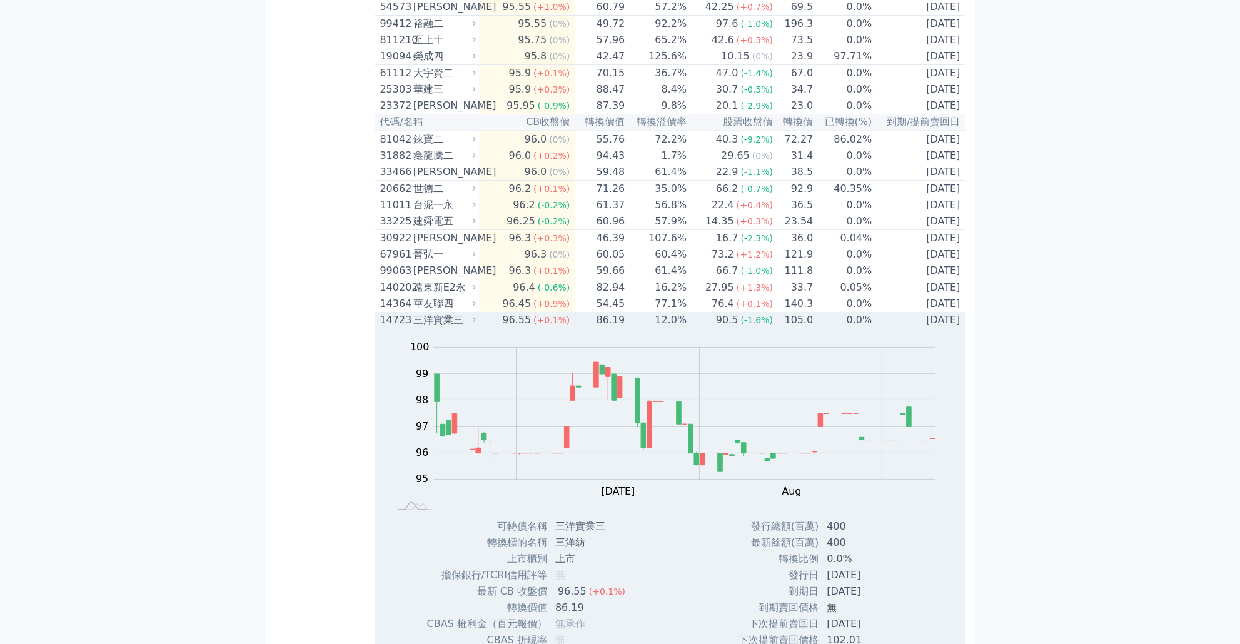
click at [665, 328] on td "12.0%" at bounding box center [656, 320] width 62 height 16
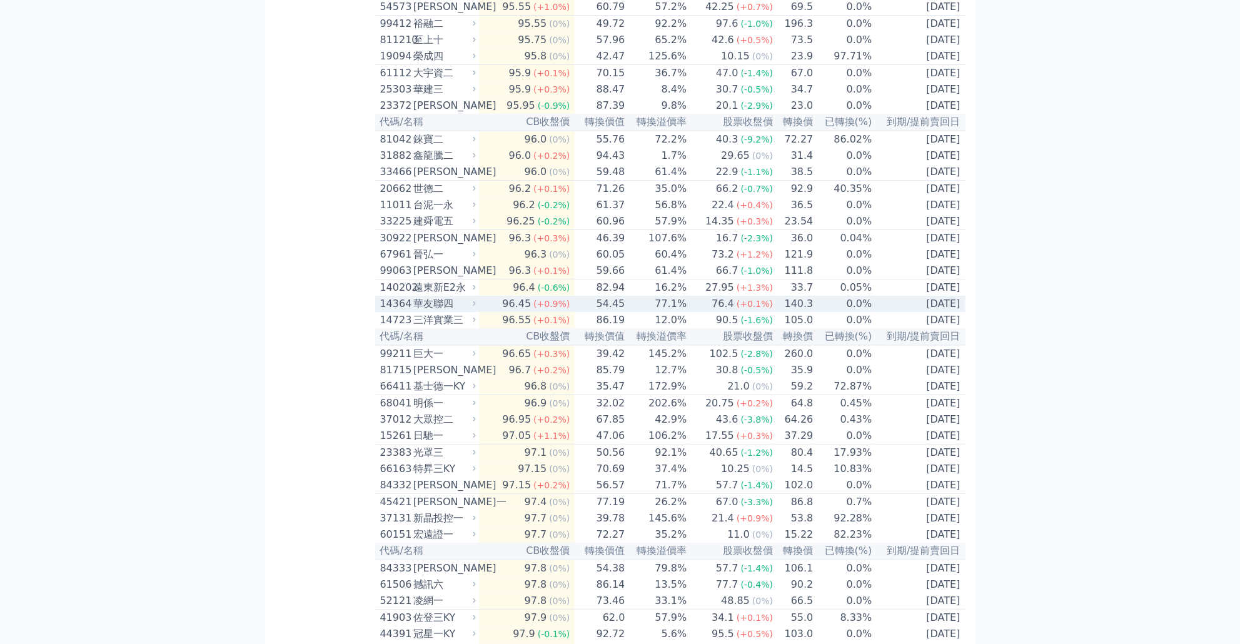
click at [665, 312] on td "77.1%" at bounding box center [656, 304] width 62 height 16
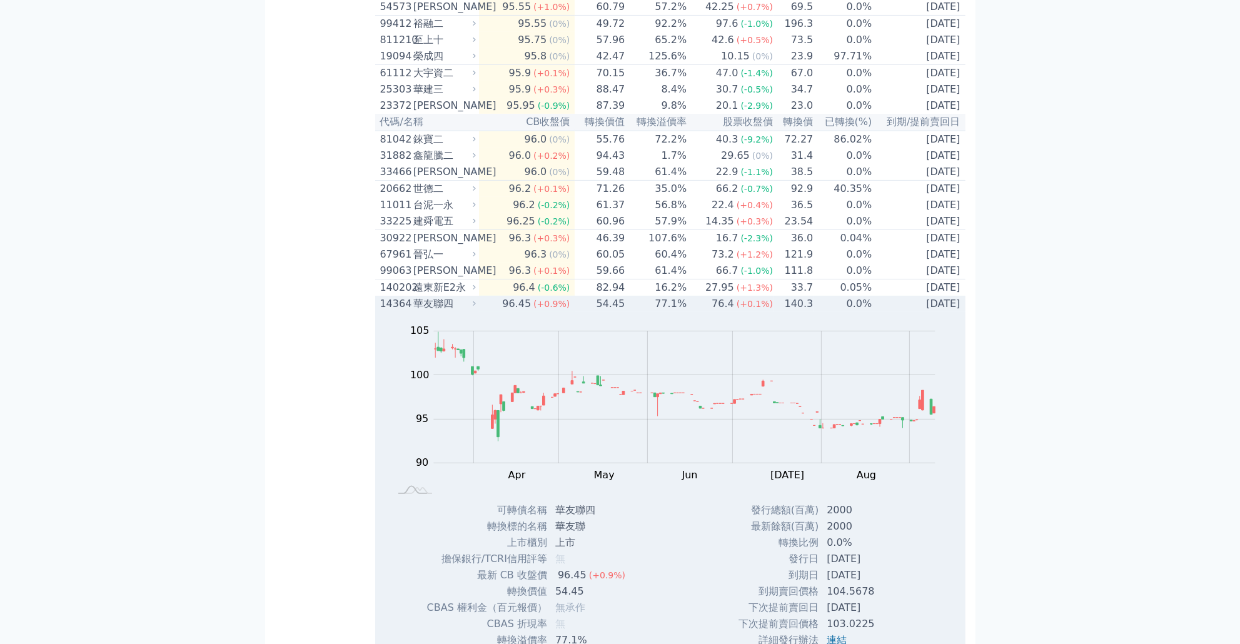
click at [665, 312] on td "77.1%" at bounding box center [656, 304] width 62 height 16
